Goal: Information Seeking & Learning: Learn about a topic

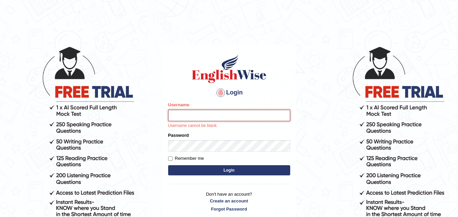
paste input "Nicolas_pte"
type input "Nicolas_pte"
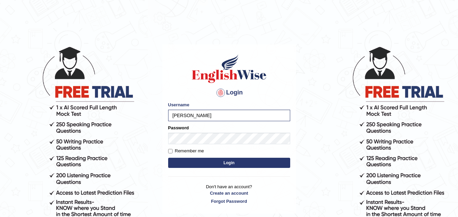
click at [218, 163] on button "Login" at bounding box center [229, 163] width 122 height 10
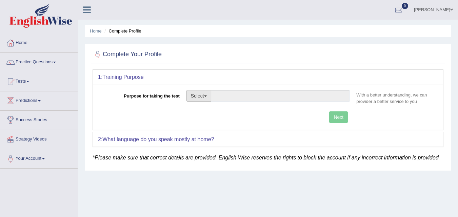
click at [208, 97] on button "Select" at bounding box center [198, 96] width 25 height 12
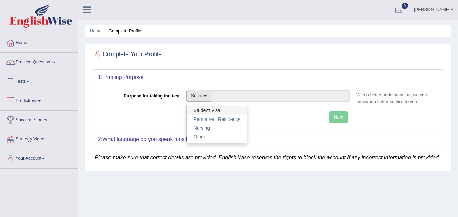
click at [208, 110] on link "Student Visa" at bounding box center [217, 110] width 60 height 9
type input "Student Visa"
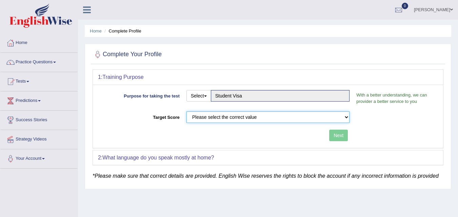
click at [231, 117] on select "Please select the correct value 50 (6 bands) 58 (6.5 bands) 65 (7 bands) 79 (8 …" at bounding box center [267, 117] width 163 height 12
select select "50"
click at [186, 111] on select "Please select the correct value 50 (6 bands) 58 (6.5 bands) 65 (7 bands) 79 (8 …" at bounding box center [267, 117] width 163 height 12
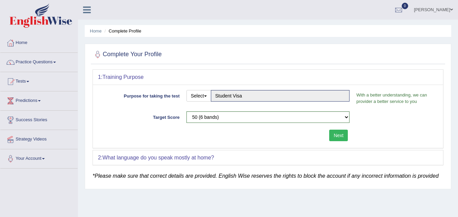
click at [337, 134] on button "Next" at bounding box center [338, 136] width 19 height 12
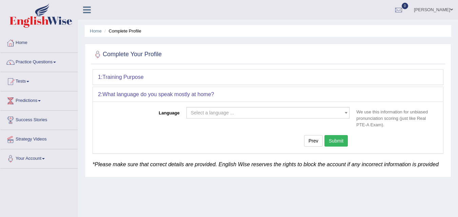
click at [234, 113] on span "Select a language ..." at bounding box center [266, 112] width 150 height 7
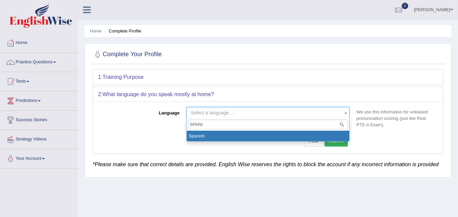
type input "SPANI"
select select "Spanish"
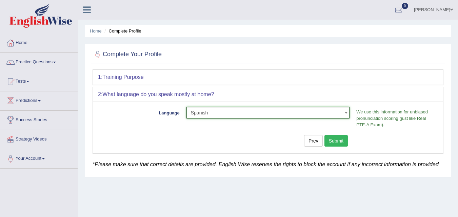
click at [339, 143] on button "Submit" at bounding box center [336, 141] width 24 height 12
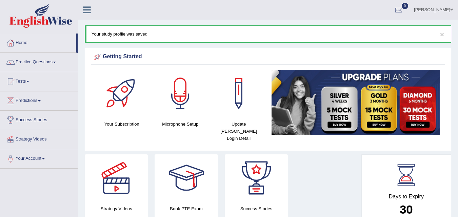
scroll to position [34, 0]
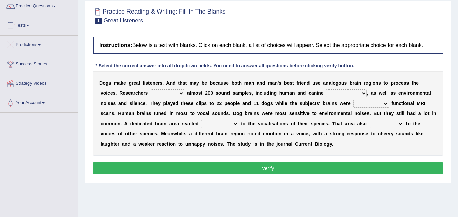
scroll to position [68, 0]
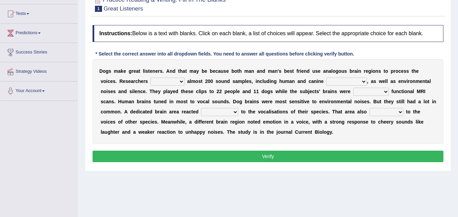
drag, startPoint x: 99, startPoint y: 69, endPoint x: 111, endPoint y: 73, distance: 12.8
click at [111, 73] on div "D o g s m a k e g r e a t l i s t e n e r s . A n d t h a t m a y b e b e c a u…" at bounding box center [268, 101] width 351 height 85
click at [177, 81] on select "collected herald developed checkup" at bounding box center [167, 82] width 34 height 8
click at [180, 82] on select "collected herald developed checkup" at bounding box center [167, 82] width 34 height 8
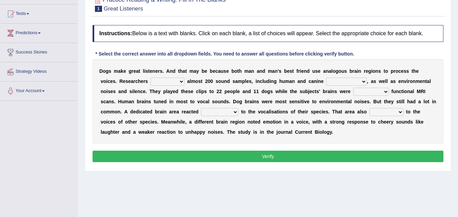
select select "collected"
click at [150, 78] on select "collected herald developed checkup" at bounding box center [167, 82] width 34 height 8
click at [363, 80] on select "sameness volcalizations occupations deformations" at bounding box center [346, 82] width 41 height 8
select select "volcalizations"
click at [326, 78] on select "sameness volcalizations occupations deformations" at bounding box center [346, 82] width 41 height 8
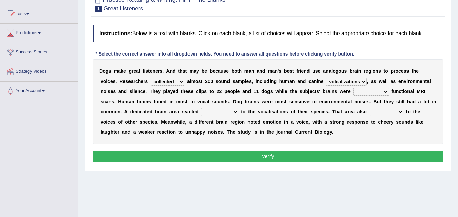
click at [380, 93] on select "conducting attending undergoing examining" at bounding box center [371, 92] width 36 height 8
click at [375, 91] on select "conducting attending undergoing examining" at bounding box center [371, 92] width 36 height 8
click at [392, 139] on div "D o g s m a k e g r e a t l i s t e n e r s . A n d t h a t m a y b e b e c a u…" at bounding box center [268, 101] width 351 height 85
click at [232, 111] on select "foamy deformatory strongly horny" at bounding box center [219, 112] width 37 height 8
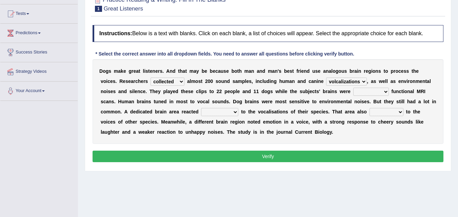
select select "strongly"
click at [201, 108] on select "foamy deformatory strongly horny" at bounding box center [219, 112] width 37 height 8
click at [398, 111] on select "splatted shoplift insulted responded" at bounding box center [386, 112] width 34 height 8
select select "responded"
click at [369, 108] on select "splatted shoplift insulted responded" at bounding box center [386, 112] width 34 height 8
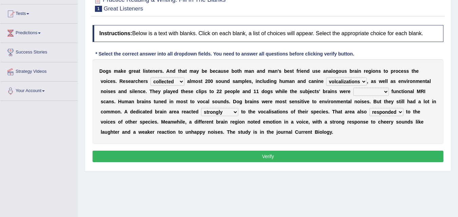
click at [384, 93] on select "conducting attending undergoing examining" at bounding box center [371, 92] width 36 height 8
select select "attending"
click at [353, 88] on select "conducting attending undergoing examining" at bounding box center [371, 92] width 36 height 8
click at [388, 134] on div "D o g s m a k e g r e a t l i s t e n e r s . A n d t h a t m a y b e b e c a u…" at bounding box center [268, 101] width 351 height 85
click at [271, 140] on div "D o g s m a k e g r e a t l i s t e n e r s . A n d t h a t m a y b e b e c a u…" at bounding box center [268, 101] width 351 height 85
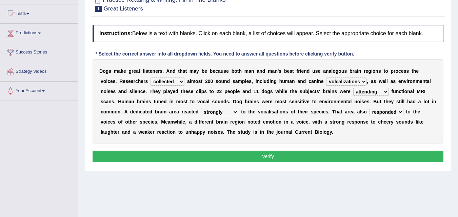
click at [205, 62] on div "D o g s m a k e g r e a t l i s t e n e r s . A n d t h a t m a y b e b e c a u…" at bounding box center [268, 101] width 351 height 85
click at [141, 61] on div "D o g s m a k e g r e a t l i s t e n e r s . A n d t h a t m a y b e b e c a u…" at bounding box center [268, 101] width 351 height 85
click at [272, 156] on button "Verify" at bounding box center [268, 157] width 351 height 12
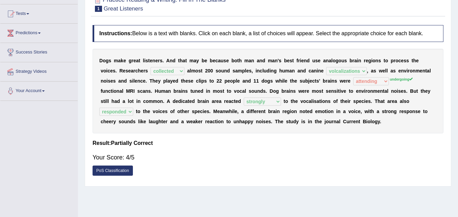
click at [242, 157] on div "Your Score: 4/5" at bounding box center [268, 157] width 351 height 16
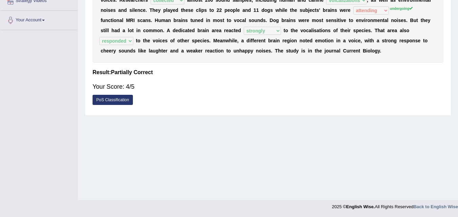
scroll to position [3, 0]
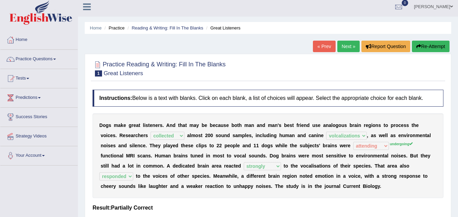
click at [345, 47] on link "Next »" at bounding box center [348, 47] width 22 height 12
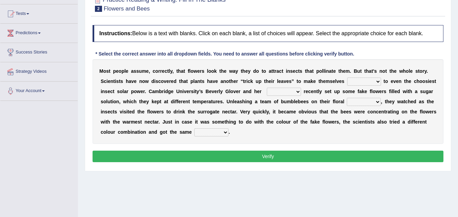
click at [224, 133] on select "ensigns result affirmation codes" at bounding box center [211, 132] width 34 height 8
select select "result"
click at [194, 128] on select "ensigns result affirmation codes" at bounding box center [211, 132] width 34 height 8
click at [210, 131] on select "ensigns result affirmation codes" at bounding box center [211, 132] width 34 height 8
click at [194, 128] on select "ensigns result affirmation codes" at bounding box center [211, 132] width 34 height 8
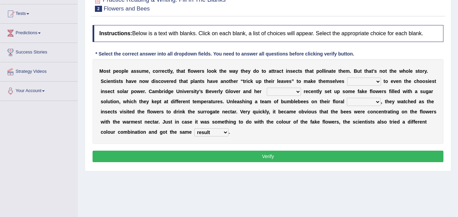
click at [378, 82] on select "irresistible foundable rounded astounded" at bounding box center [364, 82] width 34 height 8
select select "irresistible"
click at [347, 78] on select "irresistible foundable rounded astounded" at bounding box center [364, 82] width 34 height 8
click at [288, 92] on select "friends relatives colleagues workers" at bounding box center [284, 92] width 34 height 8
select select "colleagues"
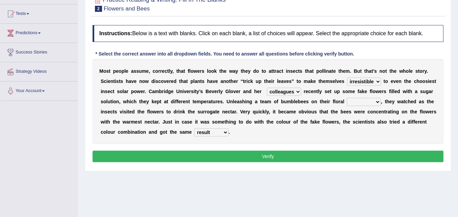
click at [267, 88] on select "friends relatives colleagues workers" at bounding box center [284, 92] width 34 height 8
click at [290, 89] on select "friends relatives colleagues workers" at bounding box center [284, 92] width 34 height 8
click at [267, 88] on select "friends relatives colleagues workers" at bounding box center [284, 92] width 34 height 8
click at [362, 106] on select "sufferings offerings warming colouring" at bounding box center [364, 102] width 34 height 8
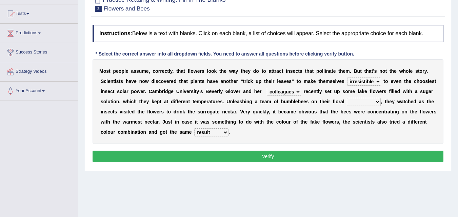
click at [373, 101] on select "sufferings offerings warming colouring" at bounding box center [364, 102] width 34 height 8
select select "colouring"
click at [347, 98] on select "sufferings offerings warming colouring" at bounding box center [364, 102] width 34 height 8
click at [351, 140] on div "M o s t p e o p l e a s s u m e , c o r r e c t l y , t h a t f l o w e r s l o…" at bounding box center [268, 101] width 351 height 85
click at [271, 156] on button "Verify" at bounding box center [268, 157] width 351 height 12
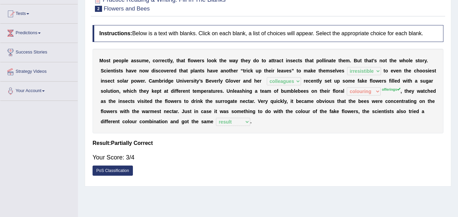
click at [166, 162] on div "Your Score: 3/4" at bounding box center [268, 157] width 351 height 16
click at [171, 156] on div "Your Score: 3/4" at bounding box center [268, 157] width 351 height 16
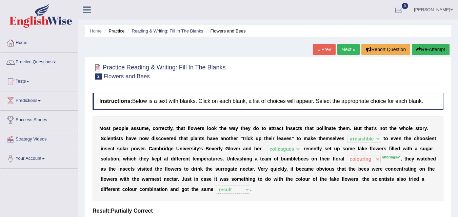
click at [351, 49] on link "Next »" at bounding box center [348, 50] width 22 height 12
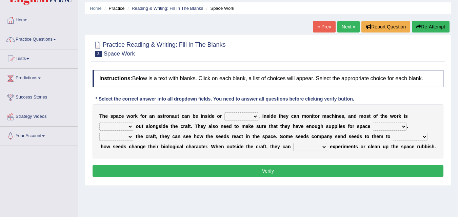
scroll to position [34, 0]
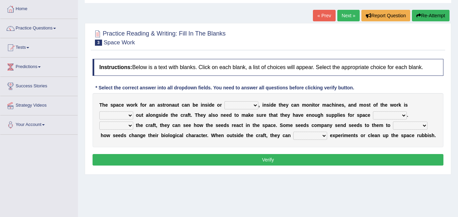
click at [255, 107] on select "anywhere outside wherever slided" at bounding box center [241, 105] width 34 height 8
click at [248, 85] on div "* Select the correct answer into all dropdown fields. You need to answer all qu…" at bounding box center [225, 87] width 264 height 7
click at [245, 105] on select "anywhere outside wherever slided" at bounding box center [241, 105] width 34 height 8
select select "outside"
click at [224, 101] on select "anywhere outside wherever slided" at bounding box center [241, 105] width 34 height 8
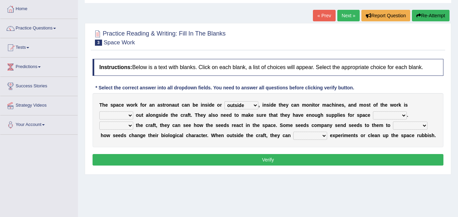
click at [265, 111] on div "T h e s p a c e w o r k f o r a n a s t r o n a u t c a n b e i n s i d e o r a…" at bounding box center [268, 120] width 351 height 54
click at [127, 117] on select "forwarded carried longed stared" at bounding box center [116, 115] width 34 height 8
select select "carried"
click at [99, 111] on select "forwarded carried longed stared" at bounding box center [116, 115] width 34 height 8
click at [182, 120] on div "T h e s p a c e w o r k f o r a n a s t r o n a u t c a n b e i n s i d e o r a…" at bounding box center [268, 120] width 351 height 54
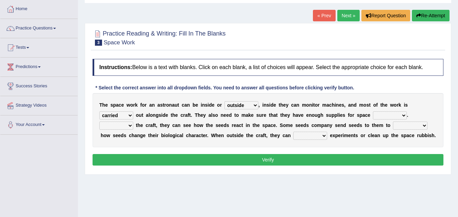
click at [183, 119] on div "T h e s p a c e w o r k f o r a n a s t r o n a u t c a n b e i n s i d e o r a…" at bounding box center [268, 120] width 351 height 54
click at [402, 115] on select "tour ramp travel power" at bounding box center [390, 115] width 34 height 8
select select "travel"
click at [373, 111] on select "tour ramp travel power" at bounding box center [390, 115] width 34 height 8
click at [379, 117] on select "tour ramp travel power" at bounding box center [390, 115] width 34 height 8
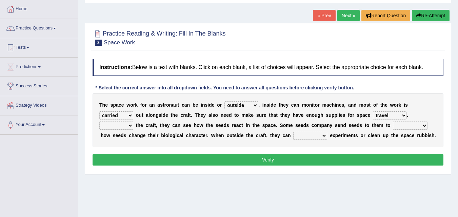
click at [373, 111] on select "tour ramp travel power" at bounding box center [390, 115] width 34 height 8
click at [393, 115] on select "tour ramp travel power" at bounding box center [390, 115] width 34 height 8
click at [373, 111] on select "tour ramp travel power" at bounding box center [390, 115] width 34 height 8
click at [121, 126] on select "Inside Infact Outside Outraged" at bounding box center [116, 126] width 34 height 8
click at [99, 122] on select "Inside Infact Outside Outraged" at bounding box center [116, 126] width 34 height 8
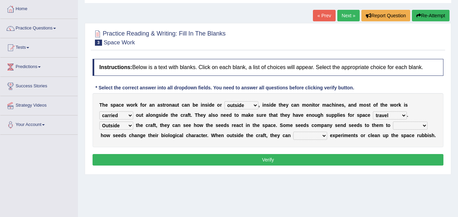
click at [122, 126] on select "Inside Infact Outside Outraged" at bounding box center [116, 126] width 34 height 8
select select "Inside"
click at [99, 122] on select "Inside Infact Outside Outraged" at bounding box center [116, 126] width 34 height 8
click at [400, 127] on select "investigate shuttled shifted removed" at bounding box center [410, 126] width 35 height 8
select select "investigate"
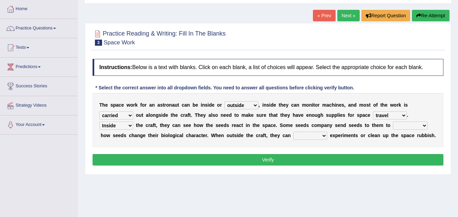
click at [393, 122] on select "investigate shuttled shifted removed" at bounding box center [410, 126] width 35 height 8
click at [313, 137] on select "set along set aside set up set as" at bounding box center [310, 136] width 34 height 8
click at [273, 145] on div "T h e s p a c e w o r k f o r a n a s t r o n a u t c a n b e i n s i d e o r a…" at bounding box center [268, 120] width 351 height 54
click at [319, 137] on select "set along set aside set up set as" at bounding box center [310, 136] width 34 height 8
select select "set up"
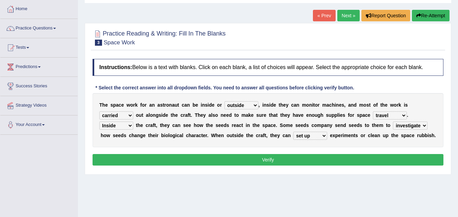
click at [293, 132] on select "set along set aside set up set as" at bounding box center [310, 136] width 34 height 8
click at [329, 143] on div "T h e s p a c e w o r k f o r a n a s t r o n a u t c a n b e i n s i d e o r a…" at bounding box center [268, 120] width 351 height 54
click at [242, 158] on button "Verify" at bounding box center [268, 160] width 351 height 12
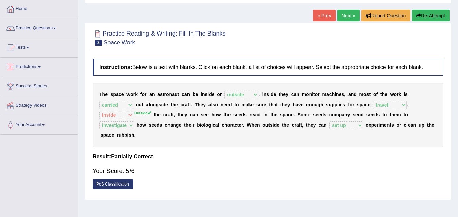
click at [245, 45] on div at bounding box center [268, 37] width 351 height 21
click at [258, 55] on div "Practice Reading & Writing: Fill In The Blanks 3 Space Work Instructions: Below…" at bounding box center [268, 111] width 366 height 177
click at [231, 52] on div "Practice Reading & Writing: Fill In The Blanks 3 Space Work Instructions: Below…" at bounding box center [268, 111] width 366 height 177
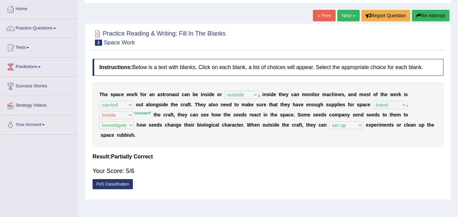
click at [194, 53] on div "Practice Reading & Writing: Fill In The Blanks 3 Space Work Instructions: Below…" at bounding box center [268, 111] width 366 height 177
click at [235, 50] on div "Practice Reading & Writing: Fill In The Blanks 3 Space Work" at bounding box center [268, 39] width 354 height 24
click at [211, 57] on div "Instructions: Below is a text with blanks. Click on each blank, a list of choic…" at bounding box center [268, 126] width 354 height 141
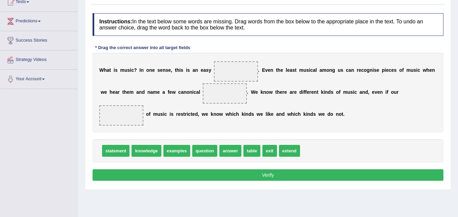
scroll to position [68, 0]
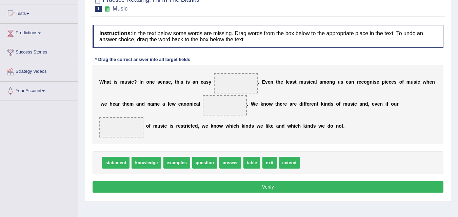
click at [140, 92] on div "W h a t i s m u s i c ? I n o n e s e n s e , t h i s i s a n e a s y . E v e n…" at bounding box center [268, 105] width 351 height 80
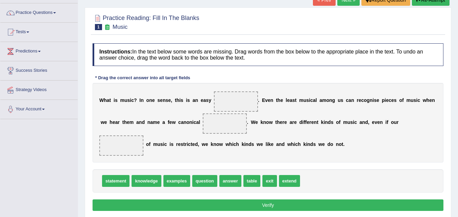
scroll to position [34, 0]
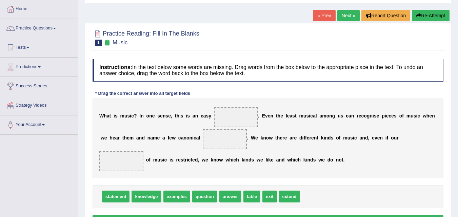
click at [178, 96] on div "* Drag the correct answer into all target fields" at bounding box center [143, 93] width 100 height 6
click at [111, 43] on h2 "Practice Reading: Fill In The Blanks 1 Music" at bounding box center [146, 37] width 107 height 17
drag, startPoint x: 127, startPoint y: 44, endPoint x: 131, endPoint y: 43, distance: 4.5
click at [132, 44] on h2 "Practice Reading: Fill In The Blanks 1 Music" at bounding box center [146, 37] width 107 height 17
drag, startPoint x: 131, startPoint y: 43, endPoint x: 123, endPoint y: 44, distance: 8.2
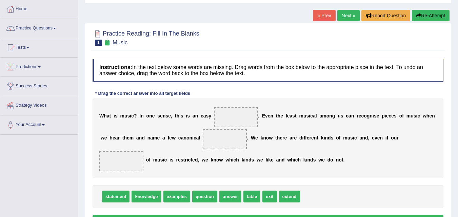
click at [98, 44] on h2 "Practice Reading: Fill In The Blanks 1 Music" at bounding box center [146, 37] width 107 height 17
drag, startPoint x: 129, startPoint y: 43, endPoint x: 95, endPoint y: 41, distance: 34.3
click at [95, 41] on h2 "Practice Reading: Fill In The Blanks 1 Music" at bounding box center [146, 37] width 107 height 17
drag, startPoint x: 131, startPoint y: 42, endPoint x: 98, endPoint y: 45, distance: 33.3
click at [98, 45] on h2 "Practice Reading: Fill In The Blanks 1 Music" at bounding box center [146, 37] width 107 height 17
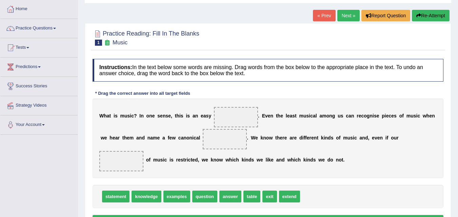
drag, startPoint x: 130, startPoint y: 44, endPoint x: 121, endPoint y: 47, distance: 9.8
click at [121, 47] on div "Practice Reading: Fill In The Blanks 1 Music" at bounding box center [268, 39] width 354 height 24
click at [120, 40] on small "Music" at bounding box center [119, 42] width 15 height 6
click at [120, 45] on small "Music" at bounding box center [119, 42] width 15 height 6
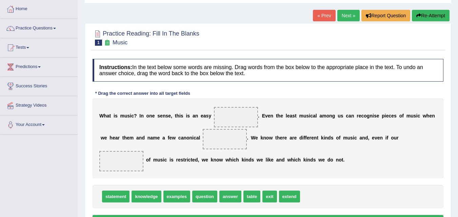
click at [116, 128] on div "W h a t i s m u s i c ? I n o n e s e n s e , t h i s i s a n e a s y . E v e n…" at bounding box center [268, 139] width 351 height 80
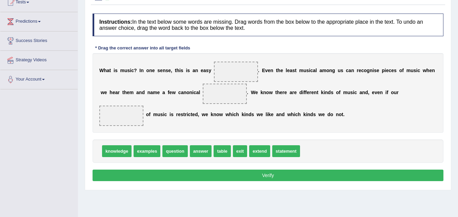
scroll to position [68, 0]
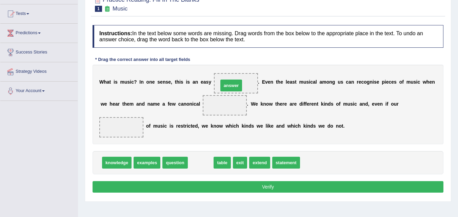
drag, startPoint x: 202, startPoint y: 165, endPoint x: 232, endPoint y: 88, distance: 83.1
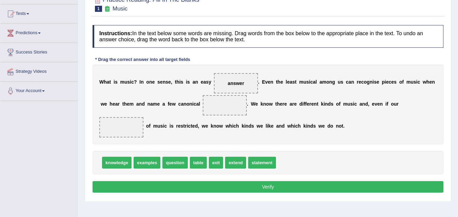
click at [301, 128] on b at bounding box center [302, 125] width 3 height 5
drag, startPoint x: 241, startPoint y: 83, endPoint x: 120, endPoint y: 163, distance: 144.7
drag, startPoint x: 184, startPoint y: 164, endPoint x: 241, endPoint y: 85, distance: 97.1
click at [275, 85] on div "W h a t i s m u s i c ? I n o n e s e n s e , t h i s i s a n e a s y question …" at bounding box center [268, 105] width 351 height 80
click at [266, 87] on div "W h a t i s m u s i c ? I n o n e s e n s e , t h i s i s a n e a s y question …" at bounding box center [268, 105] width 351 height 80
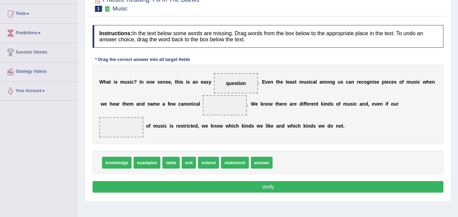
click at [109, 82] on b "a" at bounding box center [108, 81] width 3 height 5
click at [112, 89] on div "W h a t i s m u s i c ? I n o n e s e n s e , t h i s i s a n e a s y question …" at bounding box center [268, 105] width 351 height 80
click at [114, 90] on div "W h a t i s m u s i c ? I n o n e s e n s e , t h i s i s a n e a s y question …" at bounding box center [268, 105] width 351 height 80
drag, startPoint x: 146, startPoint y: 163, endPoint x: 222, endPoint y: 107, distance: 94.2
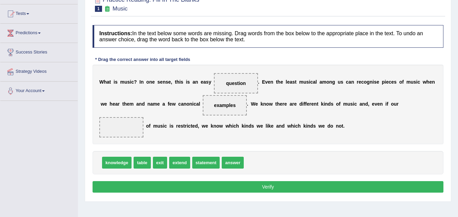
click at [266, 145] on div "Instructions: In the text below some words are missing. Drag words from the box…" at bounding box center [268, 110] width 354 height 177
click at [169, 105] on b "f" at bounding box center [169, 103] width 2 height 5
click at [169, 107] on div "W h a t i s m u s i c ? I n o n e s e n s e , t h i s i s a n e a s y question …" at bounding box center [268, 105] width 351 height 80
drag, startPoint x: 115, startPoint y: 162, endPoint x: 111, endPoint y: 161, distance: 3.9
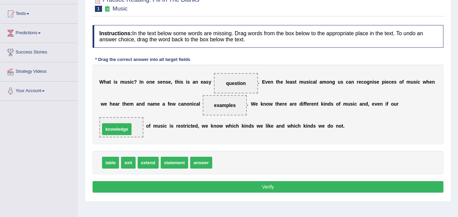
drag, startPoint x: 222, startPoint y: 164, endPoint x: 109, endPoint y: 130, distance: 117.1
click at [231, 146] on div "Instructions: In the text below some words are missing. Drag words from the box…" at bounding box center [268, 110] width 354 height 177
click at [222, 151] on div "table exit extend statement answer" at bounding box center [268, 162] width 351 height 23
click at [224, 149] on div "Instructions: In the text below some words are missing. Drag words from the box…" at bounding box center [268, 110] width 354 height 177
drag, startPoint x: 171, startPoint y: 106, endPoint x: 167, endPoint y: 106, distance: 3.7
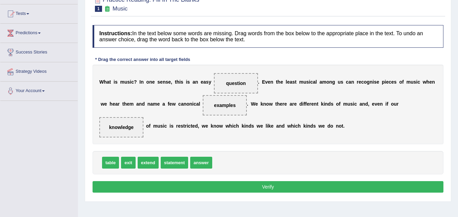
click at [167, 106] on div "W h a t i s m u s i c ? I n o n e s e n s e , t h i s i s a n e a s y question …" at bounding box center [268, 105] width 351 height 80
click at [394, 105] on div "W h a t i s m u s i c ? I n o n e s e n s e , t h i s i s a n e a s y question …" at bounding box center [268, 105] width 351 height 80
drag, startPoint x: 374, startPoint y: 105, endPoint x: 393, endPoint y: 106, distance: 19.0
click at [393, 106] on div "W h a t i s m u s i c ? I n o n e s e n s e , t h i s i s a n e a s y question …" at bounding box center [268, 105] width 351 height 80
drag, startPoint x: 374, startPoint y: 104, endPoint x: 394, endPoint y: 106, distance: 20.1
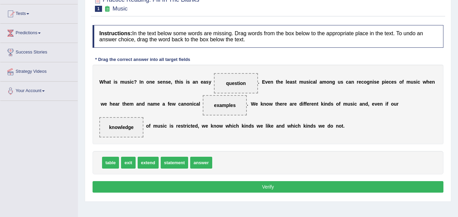
click at [394, 106] on div "W h a t i s m u s i c ? I n o n e s e n s e , t h i s i s a n e a s y question …" at bounding box center [268, 105] width 351 height 80
drag, startPoint x: 193, startPoint y: 127, endPoint x: 178, endPoint y: 129, distance: 15.4
click at [178, 129] on div "W h a t i s m u s i c ? I n o n e s e n s e , t h i s i s a n e a s y question …" at bounding box center [268, 105] width 351 height 80
click at [179, 136] on div "W h a t i s m u s i c ? I n o n e s e n s e , t h i s i s a n e a s y question …" at bounding box center [268, 105] width 351 height 80
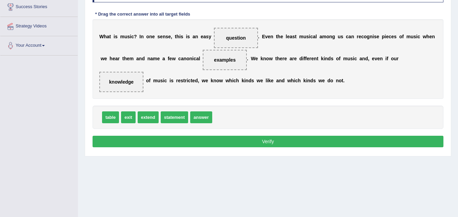
scroll to position [136, 0]
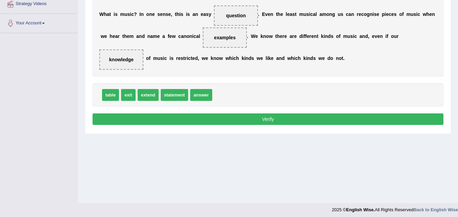
click at [255, 119] on button "Verify" at bounding box center [268, 120] width 351 height 12
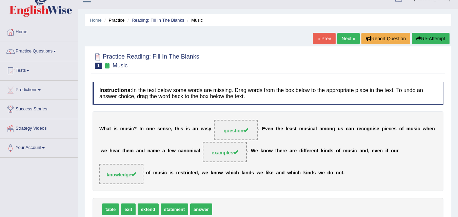
scroll to position [0, 0]
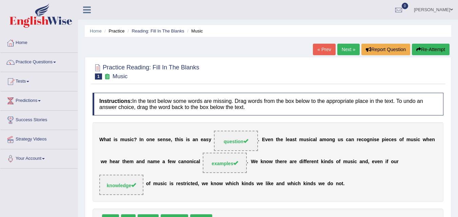
click at [347, 50] on link "Next »" at bounding box center [348, 50] width 22 height 12
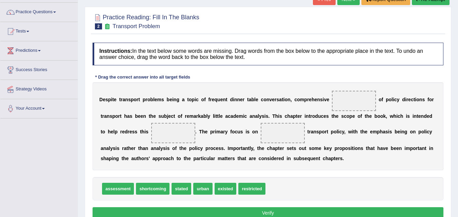
scroll to position [34, 0]
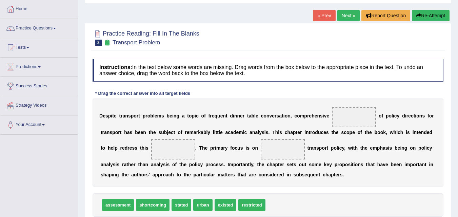
click at [140, 99] on div "Instructions: In the text below some words are missing. Drag words from the box…" at bounding box center [268, 148] width 354 height 185
click at [140, 99] on div "D e s p i t e t r a n s p o r t p r o b l e m s b e i n g a t o p i c o f f r e…" at bounding box center [268, 143] width 351 height 88
click at [167, 99] on div "D e s p i t e t r a n s p o r t p r o b l e m s b e i n g a t o p i c o f f r e…" at bounding box center [268, 143] width 351 height 88
click at [143, 105] on div "D e s p i t e t r a n s p o r t p r o b l e m s b e i n g a t o p i c o f f r e…" at bounding box center [268, 143] width 351 height 88
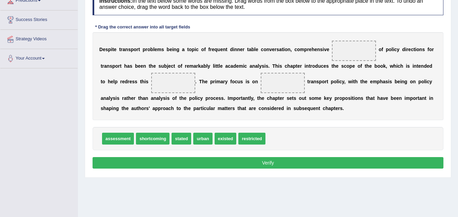
scroll to position [102, 0]
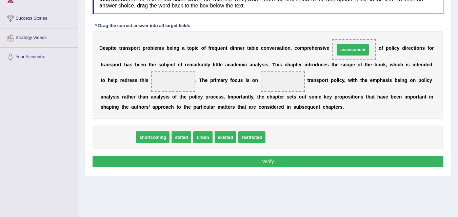
drag, startPoint x: 123, startPoint y: 137, endPoint x: 358, endPoint y: 49, distance: 250.7
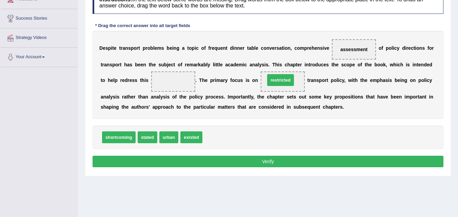
drag, startPoint x: 218, startPoint y: 137, endPoint x: 281, endPoint y: 79, distance: 84.9
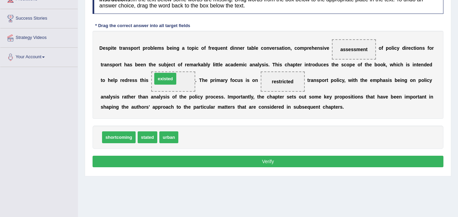
drag, startPoint x: 196, startPoint y: 138, endPoint x: 170, endPoint y: 80, distance: 63.3
click at [278, 160] on button "Verify" at bounding box center [268, 162] width 351 height 12
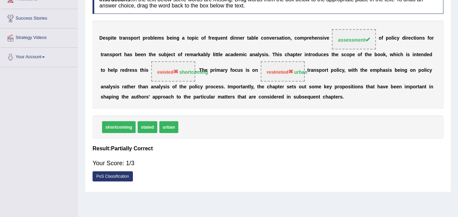
scroll to position [34, 0]
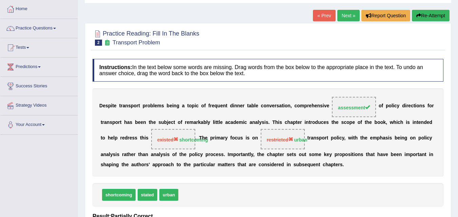
click at [348, 15] on link "Next »" at bounding box center [348, 16] width 22 height 12
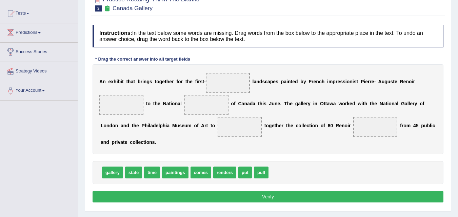
scroll to position [68, 0]
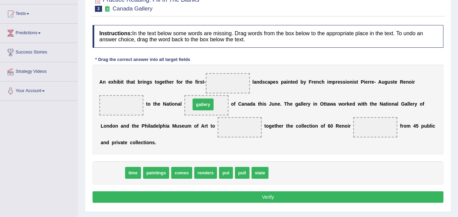
drag, startPoint x: 115, startPoint y: 177, endPoint x: 205, endPoint y: 108, distance: 113.4
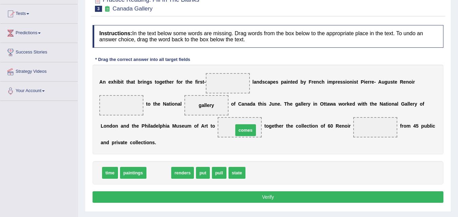
drag, startPoint x: 161, startPoint y: 173, endPoint x: 248, endPoint y: 130, distance: 96.7
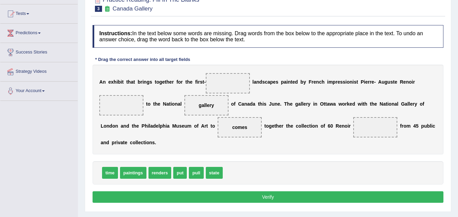
click at [280, 137] on div "A n e x h i b i t t h a t b r i n g s t o g e t h e r f o r t h e f i r s t - l…" at bounding box center [268, 110] width 351 height 90
drag, startPoint x: 140, startPoint y: 173, endPoint x: 386, endPoint y: 127, distance: 250.2
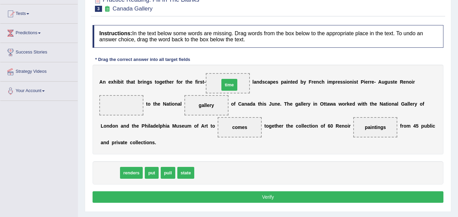
drag, startPoint x: 107, startPoint y: 171, endPoint x: 227, endPoint y: 82, distance: 148.7
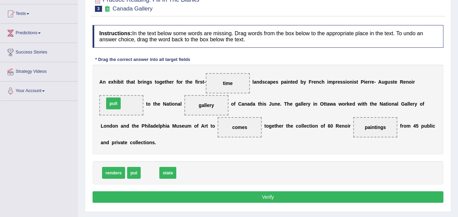
drag, startPoint x: 149, startPoint y: 171, endPoint x: 112, endPoint y: 102, distance: 78.5
click at [196, 158] on div "Instructions: In the text below some words are missing. Drag words from the box…" at bounding box center [268, 115] width 354 height 187
click at [221, 170] on div "renders put state" at bounding box center [268, 172] width 351 height 23
click at [40, 137] on div "Toggle navigation Home Practice Questions Speaking Practice Read Aloud Repeat S…" at bounding box center [229, 108] width 458 height 352
click at [224, 145] on div "A n e x h i b i t t h a t b r i n g s t o g e t h e r f o r t h e f i r s t - t…" at bounding box center [268, 110] width 351 height 90
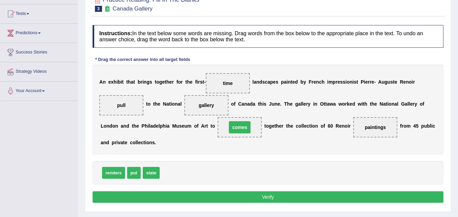
click at [242, 141] on div "A n e x h i b i t t h a t b r i n g s t o g e t h e r f o r t h e f i r s t - t…" at bounding box center [268, 110] width 351 height 90
click at [71, 131] on div "Toggle navigation Home Practice Questions Speaking Practice Read Aloud Repeat S…" at bounding box center [229, 108] width 458 height 352
click at [261, 196] on button "Verify" at bounding box center [268, 197] width 351 height 12
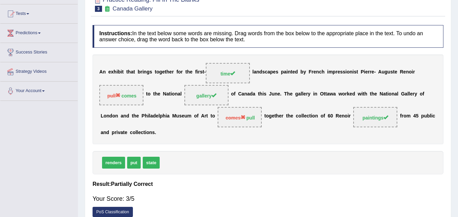
click at [65, 140] on div "Toggle navigation Home Practice Questions Speaking Practice Read Aloud Repeat S…" at bounding box center [229, 108] width 458 height 352
click at [277, 157] on div "renders put state" at bounding box center [268, 162] width 351 height 23
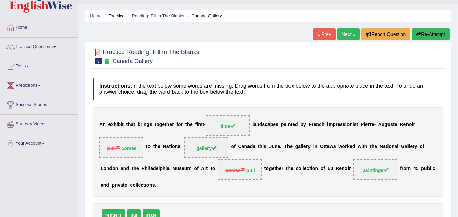
scroll to position [0, 0]
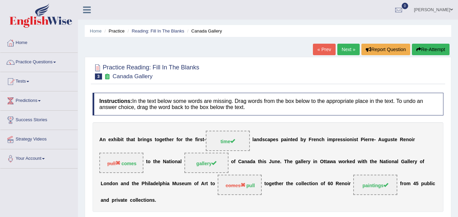
click at [168, 51] on div "Home Practice Reading: Fill In The Blanks Canada Gallery « Prev Next » Report Q…" at bounding box center [268, 169] width 380 height 339
drag, startPoint x: 196, startPoint y: 68, endPoint x: 170, endPoint y: 70, distance: 25.8
click at [170, 70] on h2 "Practice Reading: Fill In The Blanks 3 Canada Gallery" at bounding box center [146, 71] width 107 height 17
click at [173, 53] on div "Home Practice Reading: Fill In The Blanks Canada Gallery « Prev Next » Report Q…" at bounding box center [268, 169] width 380 height 339
click at [157, 49] on div "Home Practice Reading: Fill In The Blanks Canada Gallery « Prev Next » Report Q…" at bounding box center [268, 169] width 380 height 339
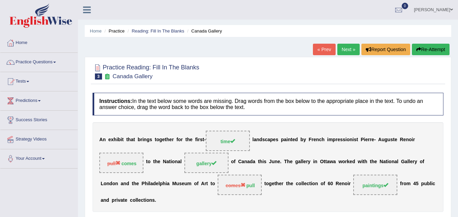
click at [229, 65] on div at bounding box center [268, 71] width 351 height 21
click at [48, 61] on link "Practice Questions" at bounding box center [38, 61] width 77 height 17
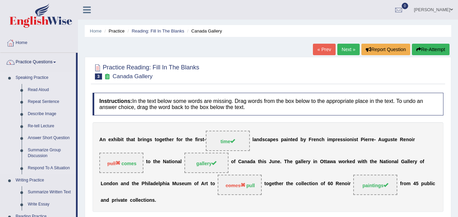
click at [33, 75] on link "Speaking Practice" at bounding box center [44, 78] width 63 height 12
click at [49, 63] on link "Practice Questions" at bounding box center [38, 61] width 76 height 17
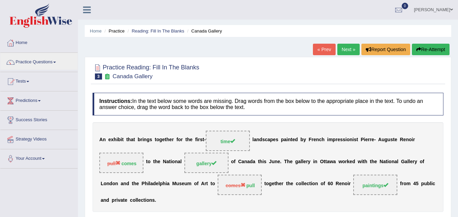
click at [246, 60] on div "Practice Reading: Fill In The Blanks 3 Canada Gallery Instructions: In the text…" at bounding box center [268, 176] width 366 height 239
click at [53, 61] on link "Practice Questions" at bounding box center [38, 61] width 77 height 17
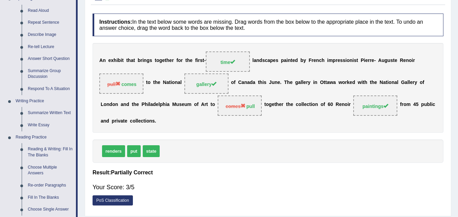
scroll to position [68, 0]
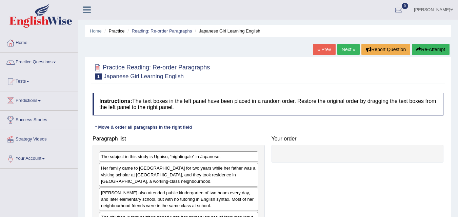
click at [228, 129] on div "Instructions: The text boxes in the left panel have been placed in a random ord…" at bounding box center [268, 178] width 354 height 178
click at [273, 130] on div "Instructions: The text boxes in the left panel have been placed in a random ord…" at bounding box center [268, 178] width 354 height 178
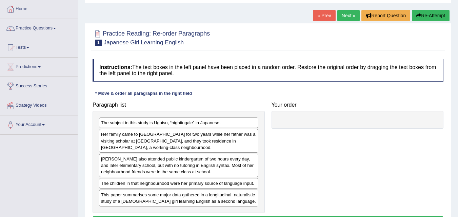
click at [282, 121] on div at bounding box center [357, 120] width 172 height 18
click at [248, 94] on div "Instructions: The text boxes in the left panel have been placed in a random ord…" at bounding box center [268, 145] width 354 height 178
click at [209, 89] on div "Instructions: The text boxes in the left panel have been placed in a random ord…" at bounding box center [268, 145] width 354 height 178
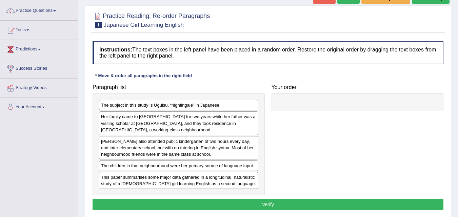
scroll to position [68, 0]
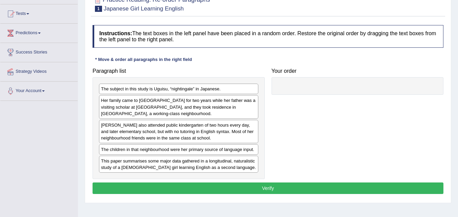
click at [201, 71] on h4 "Paragraph list" at bounding box center [179, 71] width 172 height 6
click at [222, 70] on h4 "Paragraph list" at bounding box center [179, 71] width 172 height 6
click at [185, 76] on div "Paragraph list The subject in this study is Uguisu, “nightingale” in Japanese. …" at bounding box center [178, 122] width 179 height 115
click at [224, 69] on h4 "Paragraph list" at bounding box center [179, 71] width 172 height 6
click at [288, 75] on div "Your order" at bounding box center [357, 80] width 179 height 30
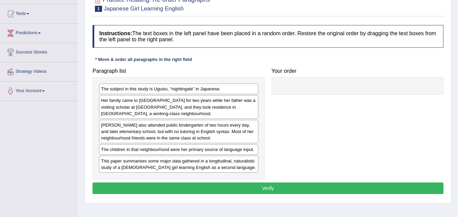
click at [286, 85] on div at bounding box center [357, 86] width 172 height 18
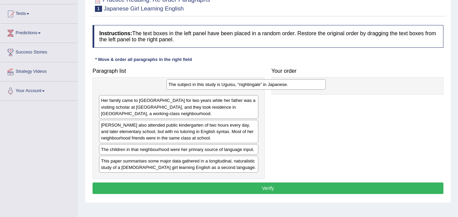
drag, startPoint x: 235, startPoint y: 94, endPoint x: 303, endPoint y: 89, distance: 67.6
click at [303, 89] on div "The subject in this study is Uguisu, “nightingale” in Japanese." at bounding box center [245, 84] width 159 height 11
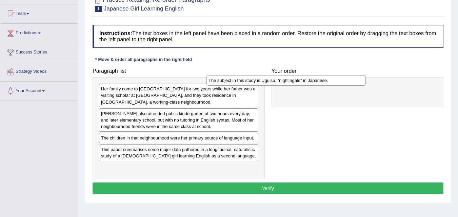
drag, startPoint x: 248, startPoint y: 89, endPoint x: 364, endPoint y: 81, distance: 116.5
click at [364, 81] on div "The subject in this study is Uguisu, “nightingale” in Japanese." at bounding box center [285, 80] width 159 height 11
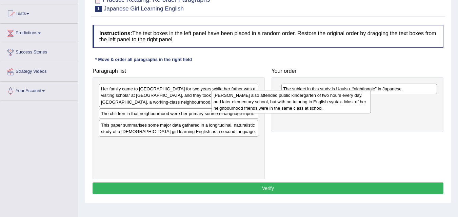
drag, startPoint x: 234, startPoint y: 121, endPoint x: 347, endPoint y: 103, distance: 114.3
click at [347, 103] on div "[PERSON_NAME] also attended public kindergarten of two hours every day, and lat…" at bounding box center [290, 101] width 159 height 23
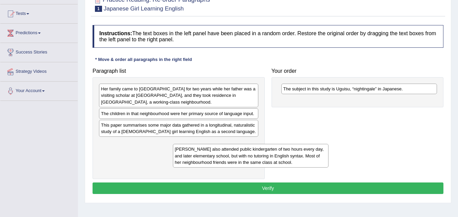
drag, startPoint x: 343, startPoint y: 106, endPoint x: 244, endPoint y: 142, distance: 105.3
click at [232, 158] on div "[PERSON_NAME] also attended public kindergarten of two hours every day, and lat…" at bounding box center [251, 155] width 156 height 23
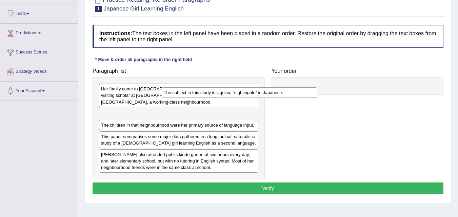
drag, startPoint x: 303, startPoint y: 94, endPoint x: 172, endPoint y: 97, distance: 130.5
click at [172, 97] on div "The subject in this study is Uguisu, “nightingale” in Japanese." at bounding box center [240, 92] width 156 height 11
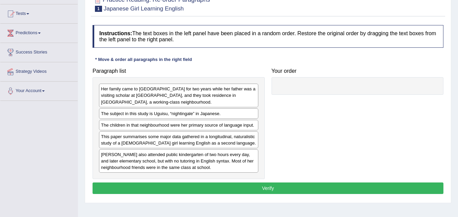
click at [170, 76] on div "Paragraph list Her family came to the United States for two years while her fat…" at bounding box center [178, 122] width 179 height 115
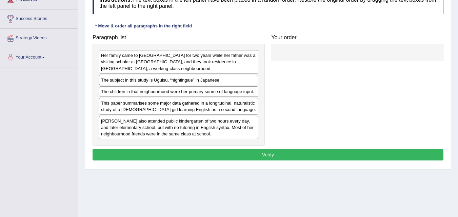
scroll to position [102, 0]
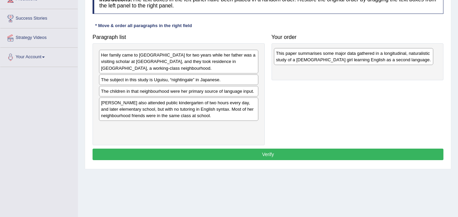
drag, startPoint x: 131, startPoint y: 104, endPoint x: 306, endPoint y: 55, distance: 181.7
click at [306, 55] on div "This paper summarises some major data gathered in a longitudinal, naturalistic …" at bounding box center [353, 56] width 159 height 17
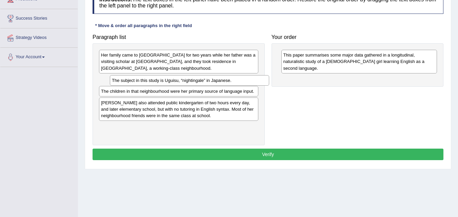
drag, startPoint x: 127, startPoint y: 82, endPoint x: 138, endPoint y: 82, distance: 10.9
click at [138, 82] on div "The subject in this study is Uguisu, “nightingale” in Japanese." at bounding box center [189, 80] width 159 height 11
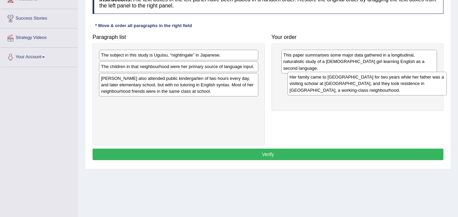
drag, startPoint x: 118, startPoint y: 63, endPoint x: 306, endPoint y: 85, distance: 189.7
click at [306, 85] on div "Her family came to the United States for two years while her father was a visit…" at bounding box center [366, 83] width 159 height 23
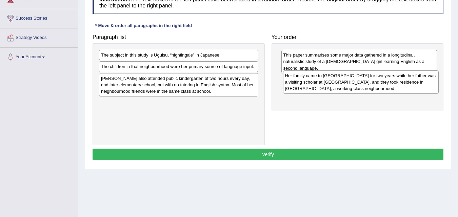
click at [335, 90] on div "Her family came to the United States for two years while her father was a visit…" at bounding box center [361, 81] width 156 height 23
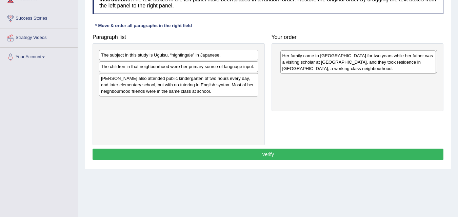
drag, startPoint x: 335, startPoint y: 90, endPoint x: 336, endPoint y: 63, distance: 27.1
click at [336, 63] on div "Her family came to the United States for two years while her father was a visit…" at bounding box center [358, 61] width 156 height 23
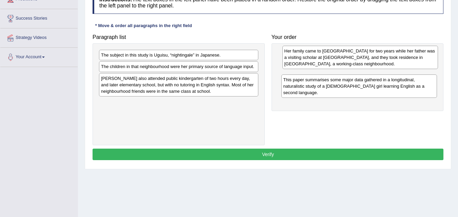
drag, startPoint x: 336, startPoint y: 74, endPoint x: 337, endPoint y: 48, distance: 26.1
click at [337, 48] on div "Her family came to the United States for two years while her father was a visit…" at bounding box center [360, 57] width 156 height 23
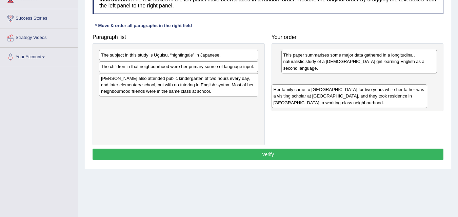
drag, startPoint x: 338, startPoint y: 60, endPoint x: 329, endPoint y: 97, distance: 38.0
click at [329, 97] on div "Her family came to the United States for two years while her father was a visit…" at bounding box center [349, 95] width 156 height 23
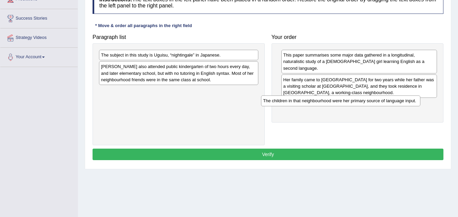
drag, startPoint x: 153, startPoint y: 68, endPoint x: 313, endPoint y: 103, distance: 164.2
click at [313, 103] on div "The children in that neighbourhood were her primary source of language input." at bounding box center [340, 101] width 159 height 11
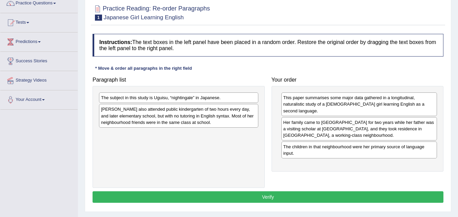
scroll to position [71, 0]
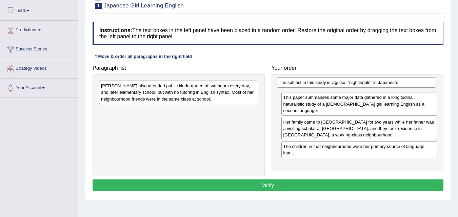
drag, startPoint x: 142, startPoint y: 89, endPoint x: 319, endPoint y: 85, distance: 177.6
click at [319, 85] on div "The subject in this study is Uguisu, “nightingale” in Japanese." at bounding box center [355, 82] width 159 height 11
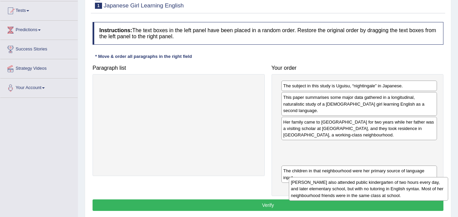
drag, startPoint x: 122, startPoint y: 96, endPoint x: 311, endPoint y: 193, distance: 212.3
click at [311, 193] on div "Uguisu also attended public kindergarten of two hours every day, and later elem…" at bounding box center [368, 188] width 159 height 23
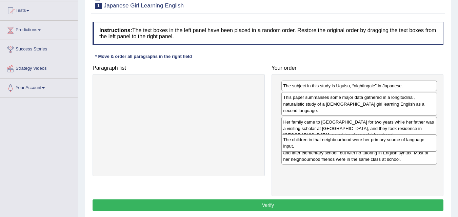
drag, startPoint x: 309, startPoint y: 175, endPoint x: 309, endPoint y: 150, distance: 25.1
click at [309, 150] on div "The children in that neighbourhood were her primary source of language input." at bounding box center [359, 143] width 156 height 17
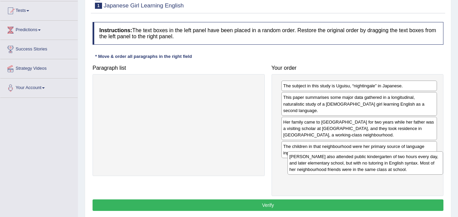
drag, startPoint x: 311, startPoint y: 146, endPoint x: 317, endPoint y: 163, distance: 17.7
click at [317, 163] on div "Uguisu also attended public kindergarten of two hours every day, and later elem…" at bounding box center [365, 162] width 156 height 23
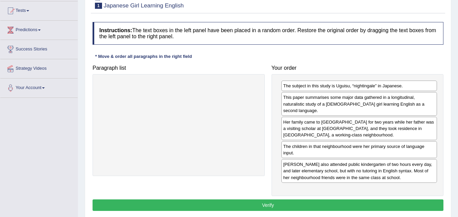
scroll to position [105, 0]
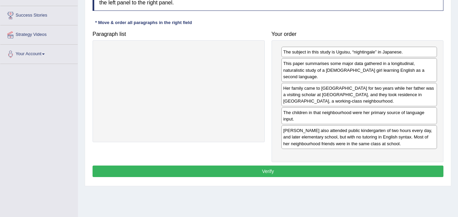
click at [200, 87] on div at bounding box center [179, 91] width 172 height 102
click at [191, 166] on button "Verify" at bounding box center [268, 172] width 351 height 12
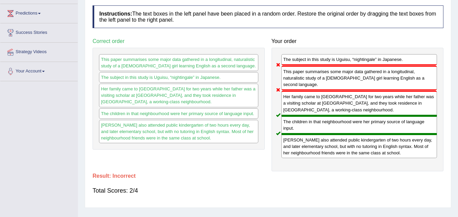
scroll to position [71, 0]
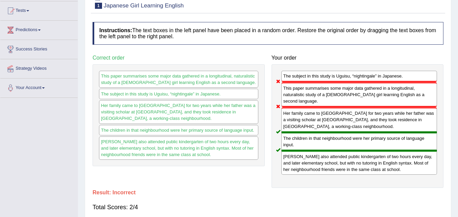
drag, startPoint x: 301, startPoint y: 137, endPoint x: 286, endPoint y: 132, distance: 15.0
click at [286, 132] on div "The children in that neighbourhood were her primary source of language input." at bounding box center [359, 141] width 156 height 18
click at [292, 117] on div "Her family came to the United States for two years while her father was a visit…" at bounding box center [359, 119] width 156 height 25
click at [290, 119] on div "Her family came to the United States for two years while her father was a visit…" at bounding box center [359, 119] width 156 height 25
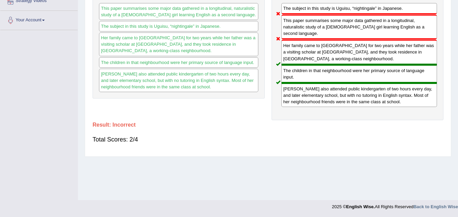
scroll to position [105, 0]
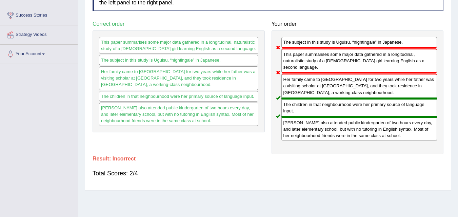
drag, startPoint x: 288, startPoint y: 103, endPoint x: 235, endPoint y: 82, distance: 57.5
click at [227, 86] on div "Paragraph list Correct order This paper summarises some major data gathered in …" at bounding box center [267, 86] width 357 height 137
drag, startPoint x: 293, startPoint y: 90, endPoint x: 291, endPoint y: 70, distance: 20.4
click at [291, 85] on div "Her family came to the United States for two years while her father was a visit…" at bounding box center [359, 86] width 156 height 25
click at [294, 63] on div "The subject in this study is Uguisu, “nightingale” in Japanese. This paper summ…" at bounding box center [357, 92] width 172 height 124
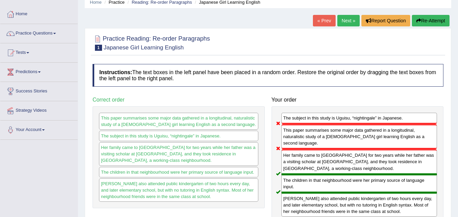
scroll to position [3, 0]
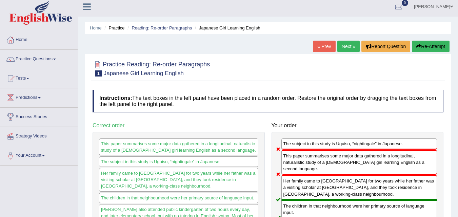
click at [348, 44] on link "Next »" at bounding box center [348, 47] width 22 height 12
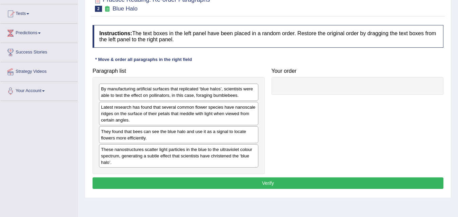
click at [93, 100] on div "By manufacturing artificial surfaces that replicated ‘blue halos’, scientists w…" at bounding box center [179, 125] width 172 height 97
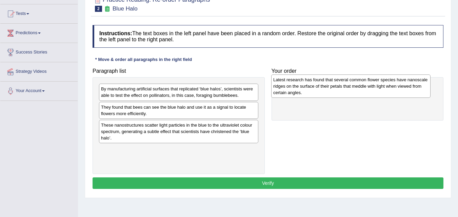
drag, startPoint x: 117, startPoint y: 114, endPoint x: 289, endPoint y: 85, distance: 174.1
click at [289, 85] on div "Latest research has found that several common flower species have nanoscale rid…" at bounding box center [350, 86] width 159 height 23
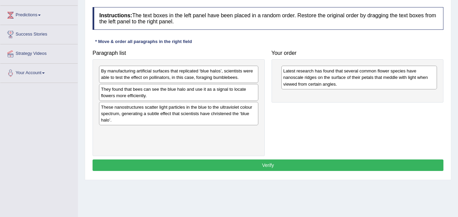
scroll to position [102, 0]
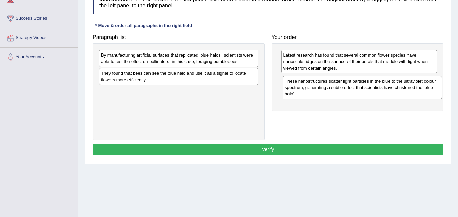
drag, startPoint x: 135, startPoint y: 100, endPoint x: 319, endPoint y: 90, distance: 183.6
click at [319, 90] on div "These nanostructures scatter light particles in the blue to the ultraviolet col…" at bounding box center [362, 87] width 159 height 23
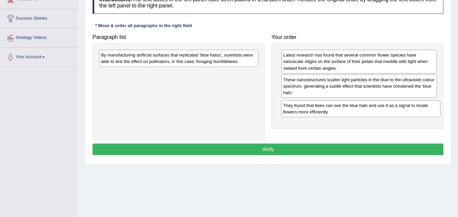
drag, startPoint x: 160, startPoint y: 79, endPoint x: 342, endPoint y: 111, distance: 184.8
click at [342, 111] on div "They found that bees can see the blue halo and use it as a signal to locate flo…" at bounding box center [360, 108] width 159 height 17
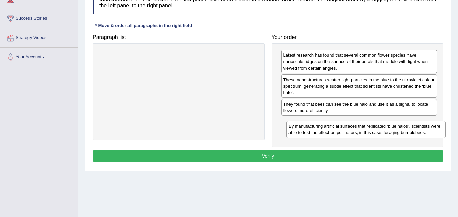
drag, startPoint x: 137, startPoint y: 59, endPoint x: 322, endPoint y: 129, distance: 198.7
click at [322, 129] on div "By manufacturing artificial surfaces that replicated ‘blue halos’, scientists w…" at bounding box center [365, 129] width 159 height 17
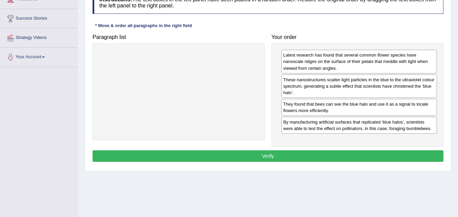
click at [183, 94] on div at bounding box center [179, 91] width 172 height 97
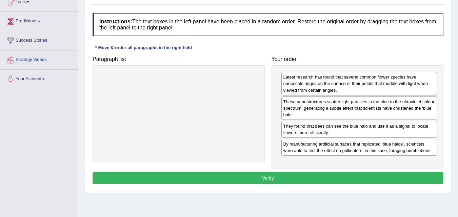
scroll to position [68, 0]
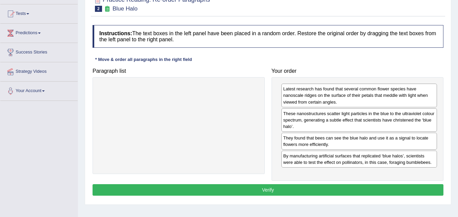
click at [169, 87] on div at bounding box center [179, 125] width 172 height 97
click at [272, 189] on button "Verify" at bounding box center [268, 190] width 351 height 12
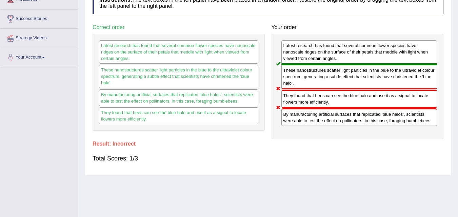
scroll to position [102, 0]
click at [328, 133] on div "Latest research has found that several common flower species have nanoscale rid…" at bounding box center [357, 86] width 172 height 105
drag, startPoint x: 121, startPoint y: 52, endPoint x: 132, endPoint y: 85, distance: 34.6
click at [132, 85] on div "Latest research has found that several common flower species have nanoscale rid…" at bounding box center [179, 82] width 172 height 97
click at [146, 97] on div "By manufacturing artificial surfaces that replicated ‘blue halos’, scientists w…" at bounding box center [178, 97] width 159 height 17
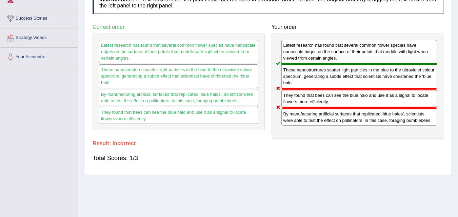
drag, startPoint x: 296, startPoint y: 76, endPoint x: 276, endPoint y: 85, distance: 22.1
click at [276, 85] on div "Latest research has found that several common flower species have nanoscale rid…" at bounding box center [357, 86] width 172 height 105
drag, startPoint x: 278, startPoint y: 88, endPoint x: 287, endPoint y: 94, distance: 10.5
click at [287, 94] on div "They found that bees can see the blue halo and use it as a signal to locate flo…" at bounding box center [359, 98] width 156 height 18
drag, startPoint x: 293, startPoint y: 75, endPoint x: 280, endPoint y: 80, distance: 14.3
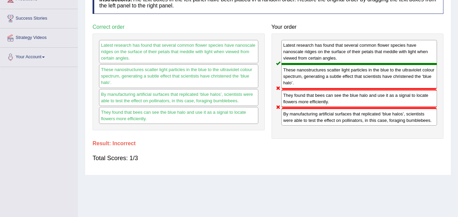
click at [280, 80] on div "Latest research has found that several common flower species have nanoscale rid…" at bounding box center [357, 86] width 172 height 105
drag, startPoint x: 296, startPoint y: 71, endPoint x: 285, endPoint y: 72, distance: 11.9
click at [297, 71] on div "These nanostructures scatter light particles in the blue to the ultraviolet col…" at bounding box center [359, 76] width 156 height 25
click at [301, 49] on div "Latest research has found that several common flower species have nanoscale rid…" at bounding box center [359, 52] width 156 height 24
click at [306, 52] on div "Latest research has found that several common flower species have nanoscale rid…" at bounding box center [359, 52] width 156 height 24
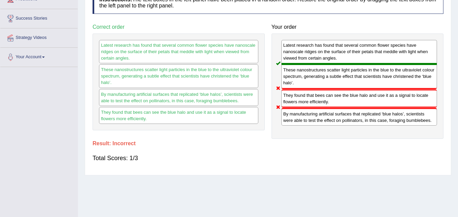
click at [301, 53] on div "Latest research has found that several common flower species have nanoscale rid…" at bounding box center [359, 52] width 156 height 24
click at [295, 52] on div "Latest research has found that several common flower species have nanoscale rid…" at bounding box center [359, 52] width 156 height 24
click at [295, 72] on div "These nanostructures scatter light particles in the blue to the ultraviolet col…" at bounding box center [359, 76] width 156 height 25
click at [219, 75] on div "These nanostructures scatter light particles in the blue to the ultraviolet col…" at bounding box center [178, 75] width 159 height 23
click at [297, 76] on div "These nanostructures scatter light particles in the blue to the ultraviolet col…" at bounding box center [359, 76] width 156 height 25
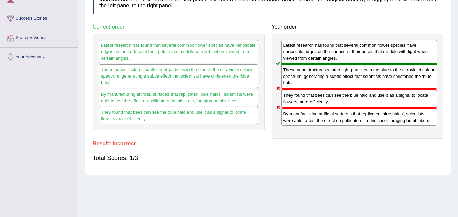
click at [301, 72] on div "These nanostructures scatter light particles in the blue to the ultraviolet col…" at bounding box center [359, 76] width 156 height 25
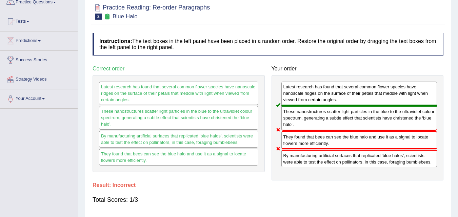
scroll to position [0, 0]
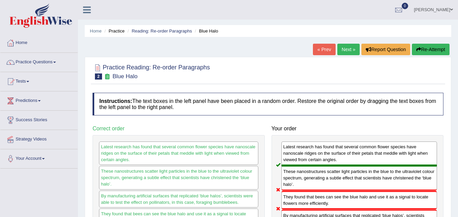
click at [58, 61] on link "Practice Questions" at bounding box center [38, 61] width 77 height 17
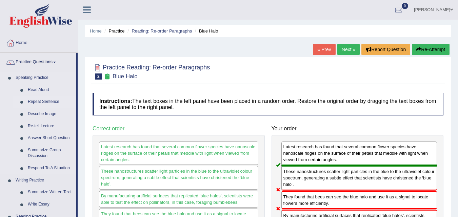
click at [44, 102] on link "Repeat Sentence" at bounding box center [50, 102] width 51 height 12
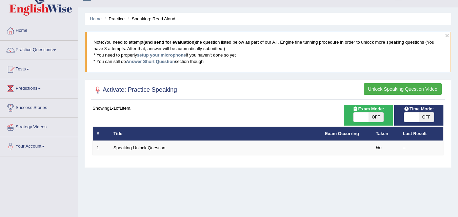
scroll to position [34, 0]
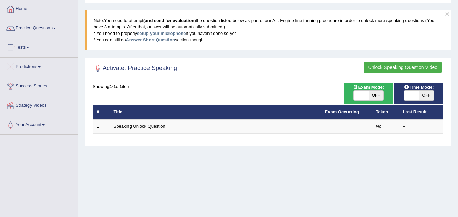
click at [423, 96] on span "OFF" at bounding box center [426, 95] width 15 height 9
checkbox input "true"
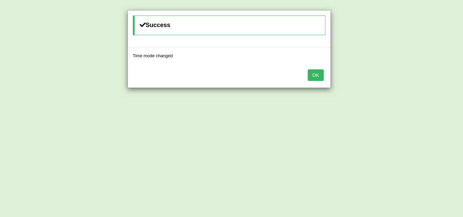
click at [314, 78] on button "OK" at bounding box center [316, 75] width 16 height 12
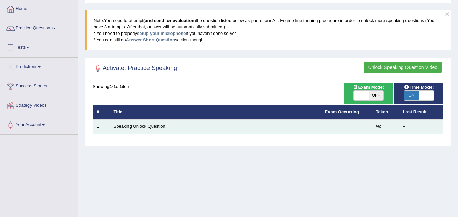
click at [151, 125] on link "Speaking Unlock Question" at bounding box center [140, 126] width 52 height 5
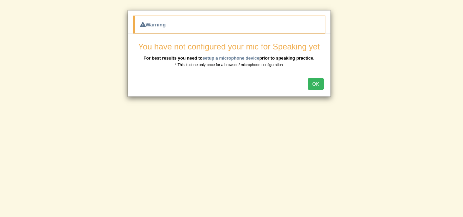
click at [315, 83] on button "OK" at bounding box center [316, 84] width 16 height 12
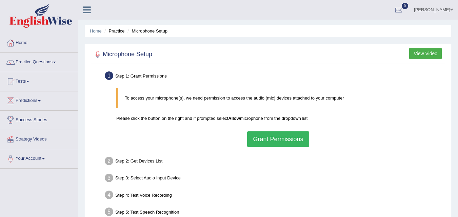
click at [277, 139] on button "Grant Permissions" at bounding box center [278, 139] width 62 height 16
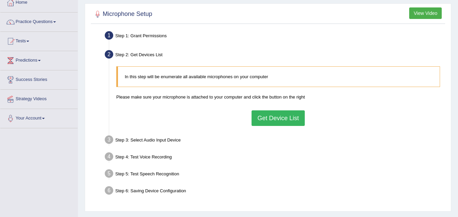
scroll to position [37, 0]
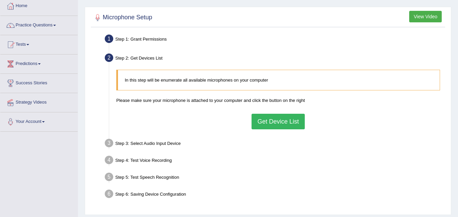
click at [261, 118] on button "Get Device List" at bounding box center [277, 122] width 53 height 16
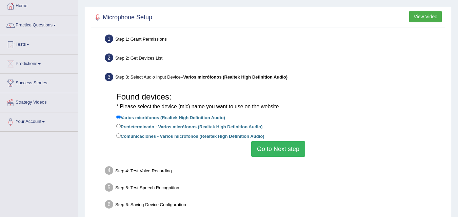
click at [266, 146] on button "Go to Next step" at bounding box center [278, 149] width 54 height 16
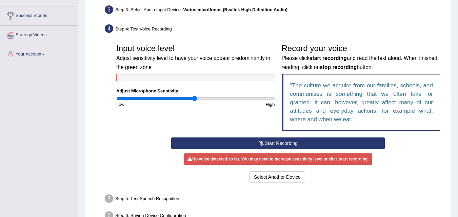
scroll to position [105, 0]
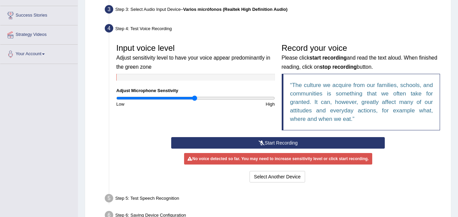
click at [261, 141] on icon at bounding box center [262, 143] width 6 height 5
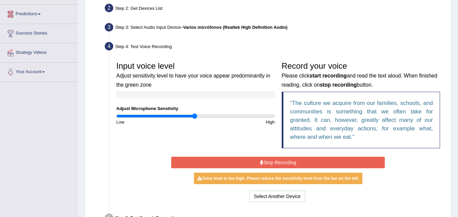
scroll to position [139, 0]
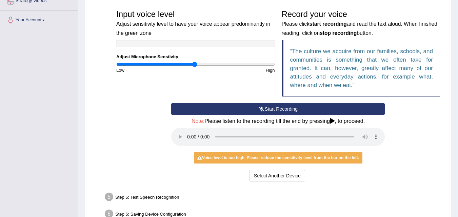
click at [254, 105] on button "Start Recording" at bounding box center [277, 109] width 213 height 12
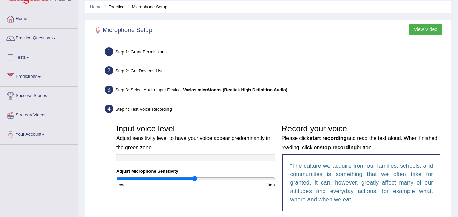
scroll to position [12, 0]
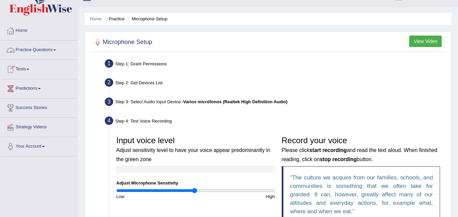
click at [31, 47] on link "Practice Questions" at bounding box center [38, 49] width 77 height 17
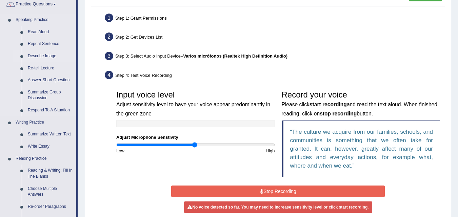
scroll to position [46, 0]
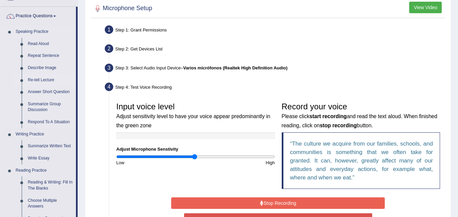
click at [46, 79] on link "Re-tell Lecture" at bounding box center [50, 80] width 51 height 12
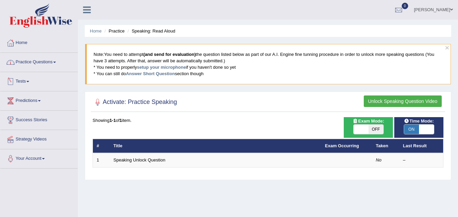
click at [32, 63] on link "Practice Questions" at bounding box center [38, 61] width 77 height 17
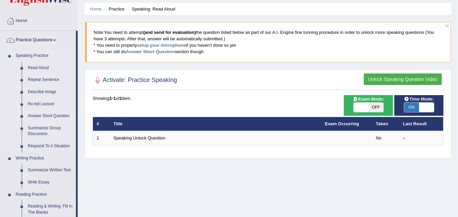
scroll to position [34, 0]
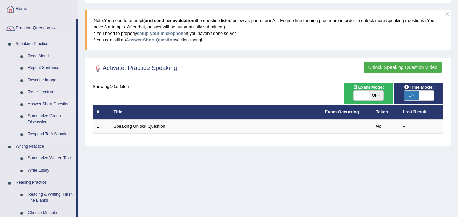
click at [35, 104] on link "Answer Short Question" at bounding box center [50, 104] width 51 height 12
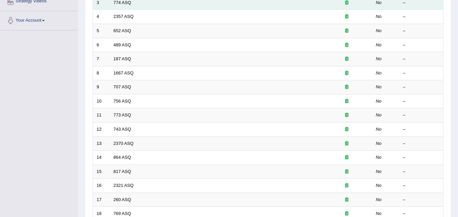
scroll to position [28, 0]
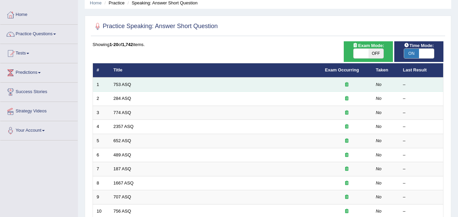
click at [126, 81] on td "753 ASQ" at bounding box center [215, 85] width 211 height 14
click at [126, 83] on link "753 ASQ" at bounding box center [123, 84] width 18 height 5
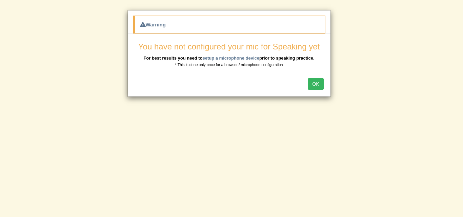
click at [313, 82] on button "OK" at bounding box center [316, 84] width 16 height 12
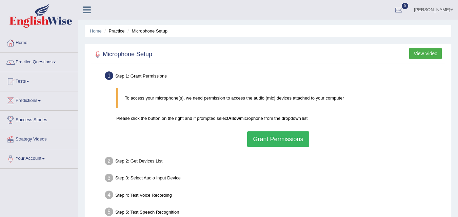
click at [264, 139] on button "Grant Permissions" at bounding box center [278, 139] width 62 height 16
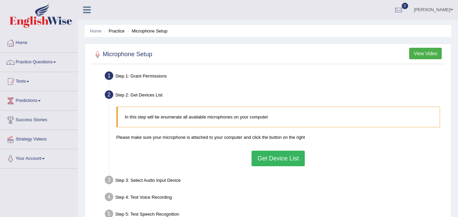
click at [261, 156] on button "Get Device List" at bounding box center [277, 159] width 53 height 16
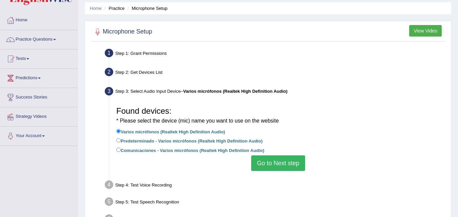
scroll to position [34, 0]
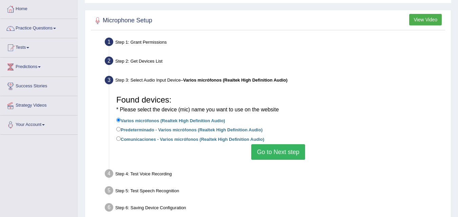
click at [160, 130] on label "Predeterminado - Varios micrófonos (Realtek High Definition Audio)" at bounding box center [189, 129] width 146 height 7
click at [121, 130] on input "Predeterminado - Varios micrófonos (Realtek High Definition Audio)" at bounding box center [118, 129] width 4 height 4
radio input "true"
click at [264, 147] on button "Go to Next step" at bounding box center [278, 152] width 54 height 16
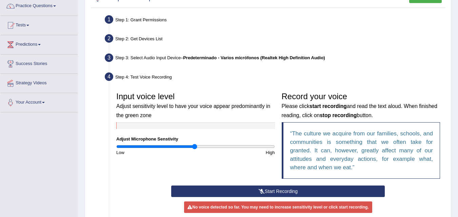
scroll to position [68, 0]
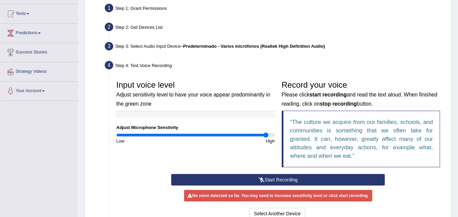
drag, startPoint x: 197, startPoint y: 137, endPoint x: 268, endPoint y: 143, distance: 71.8
click at [267, 138] on input "range" at bounding box center [195, 134] width 159 height 5
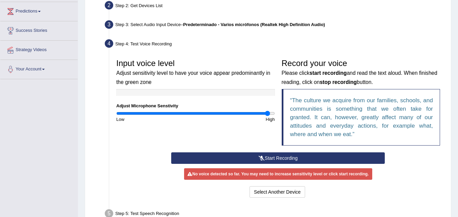
scroll to position [102, 0]
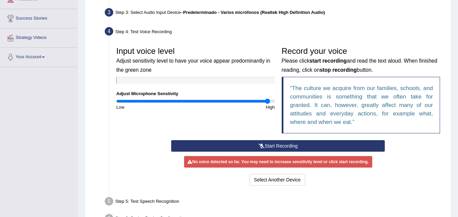
click at [264, 140] on button "Start Recording" at bounding box center [277, 146] width 213 height 12
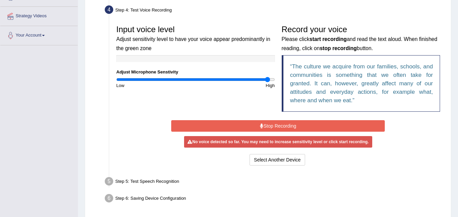
scroll to position [136, 0]
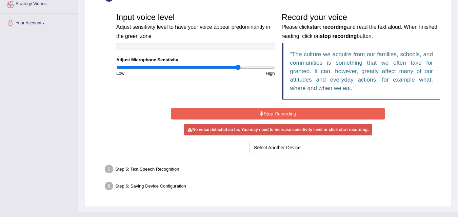
drag, startPoint x: 269, startPoint y: 68, endPoint x: 239, endPoint y: 68, distance: 30.5
type input "1.56"
click at [239, 68] on input "range" at bounding box center [195, 67] width 159 height 5
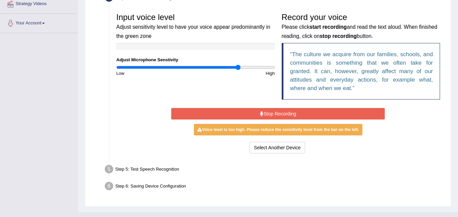
click at [268, 110] on button "Stop Recording" at bounding box center [277, 114] width 213 height 12
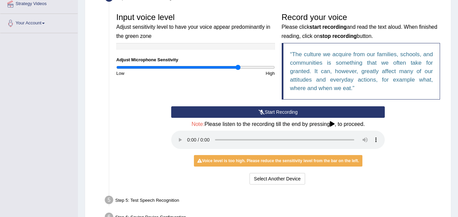
click at [333, 122] on icon at bounding box center [332, 123] width 5 height 5
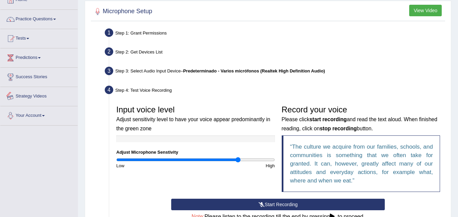
scroll to position [9, 0]
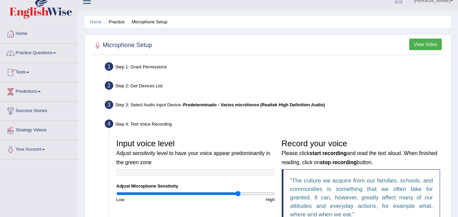
click at [29, 53] on link "Practice Questions" at bounding box center [38, 52] width 77 height 17
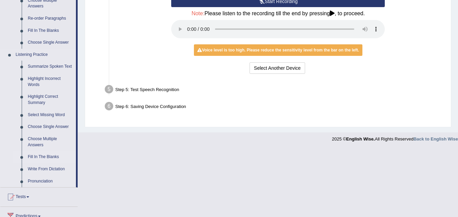
scroll to position [280, 0]
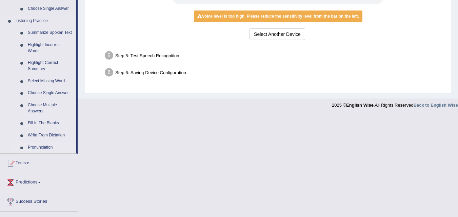
click at [41, 146] on link "Pronunciation" at bounding box center [50, 148] width 51 height 12
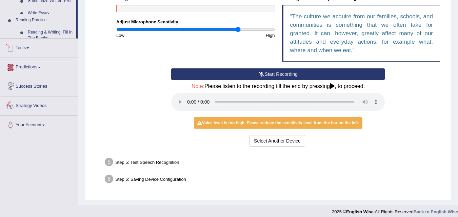
scroll to position [179, 0]
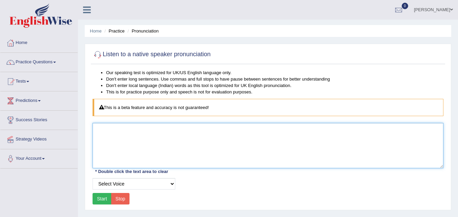
click at [114, 128] on textarea at bounding box center [268, 145] width 351 height 45
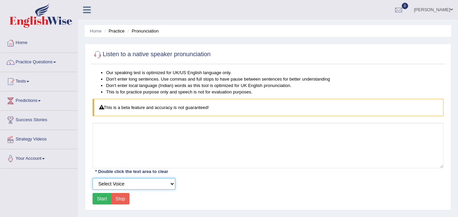
click at [131, 180] on select "Select Voice UK English Female UK English Male" at bounding box center [134, 184] width 83 height 12
select select "3"
click at [93, 178] on select "Select Voice UK English Female UK English Male" at bounding box center [134, 184] width 83 height 12
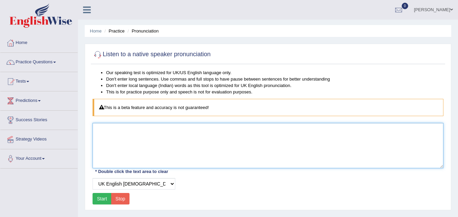
click at [136, 147] on textarea at bounding box center [268, 145] width 351 height 45
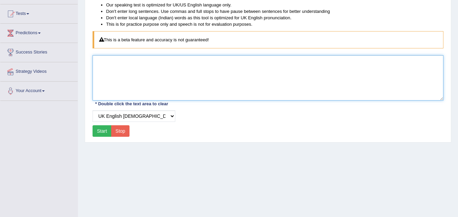
scroll to position [34, 0]
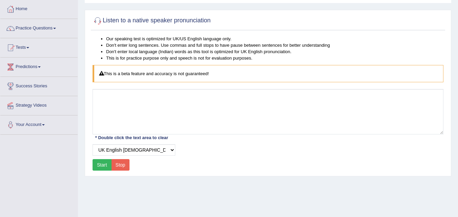
click at [96, 166] on button "Start" at bounding box center [102, 165] width 19 height 12
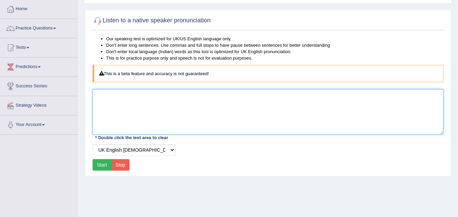
click at [115, 104] on textarea at bounding box center [268, 111] width 351 height 45
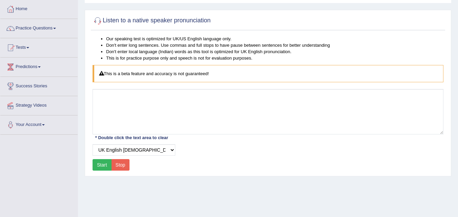
click at [102, 165] on button "Start" at bounding box center [102, 165] width 19 height 12
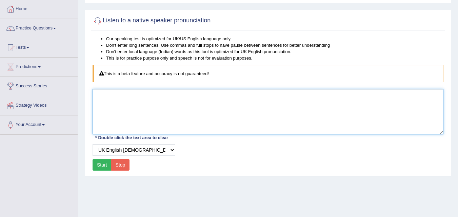
click at [110, 110] on textarea at bounding box center [268, 111] width 351 height 45
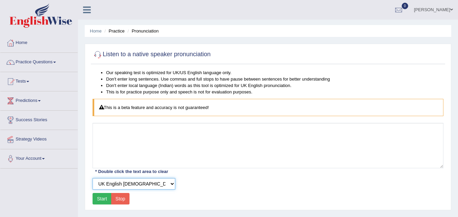
click at [125, 180] on select "Select Voice UK English Female UK English Male" at bounding box center [134, 184] width 83 height 12
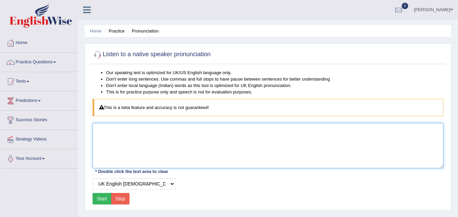
click at [123, 142] on textarea at bounding box center [268, 145] width 351 height 45
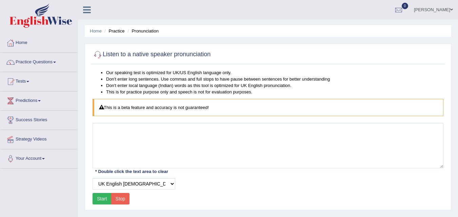
click at [136, 105] on div "This is a beta feature and accuracy is not guaranteed!" at bounding box center [268, 107] width 351 height 17
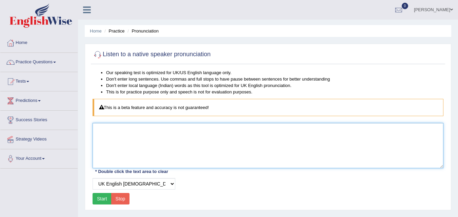
click at [127, 126] on textarea at bounding box center [268, 145] width 351 height 45
type textarea "SASAS"
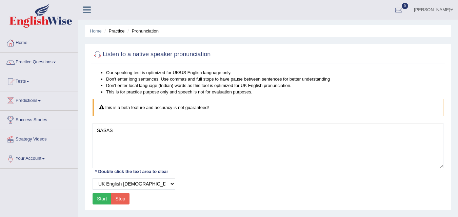
click at [110, 192] on div "Our speaking test is optimized for UK/US English language only. Don't enter lon…" at bounding box center [268, 137] width 354 height 137
click at [104, 194] on button "Start" at bounding box center [102, 199] width 19 height 12
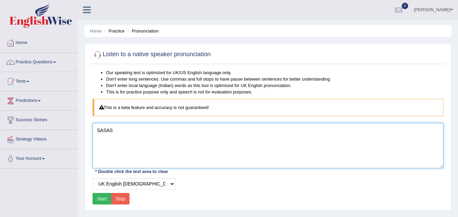
drag, startPoint x: 125, startPoint y: 131, endPoint x: 83, endPoint y: 137, distance: 42.5
click at [83, 137] on div "Home Practice Pronunciation Listen to a native speaker pronunciation Our speaki…" at bounding box center [268, 169] width 380 height 339
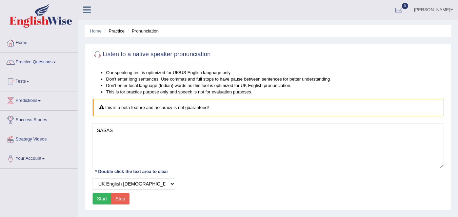
click at [143, 29] on li "Pronunciation" at bounding box center [142, 31] width 33 height 6
click at [35, 62] on link "Practice Questions" at bounding box center [38, 61] width 77 height 17
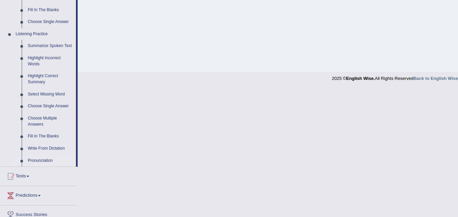
scroll to position [271, 0]
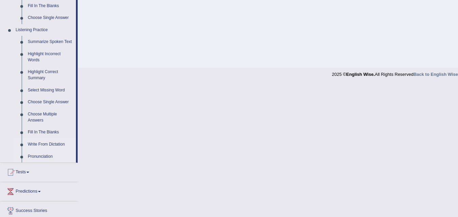
click at [37, 145] on link "Write From Dictation" at bounding box center [50, 145] width 51 height 12
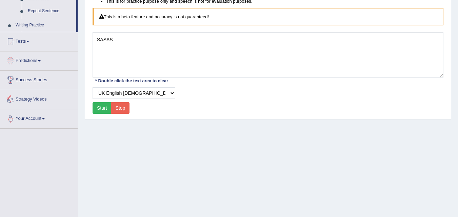
scroll to position [139, 0]
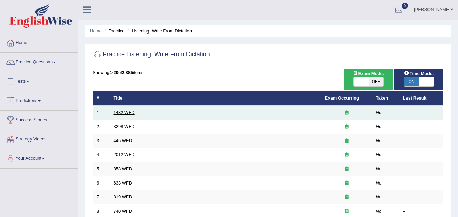
drag, startPoint x: 0, startPoint y: 0, endPoint x: 120, endPoint y: 112, distance: 164.4
click at [120, 112] on link "1432 WFD" at bounding box center [124, 112] width 21 height 5
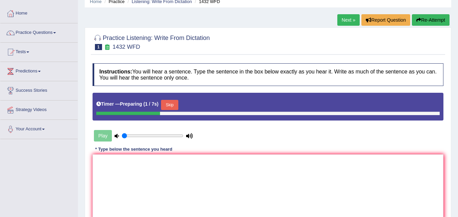
scroll to position [68, 0]
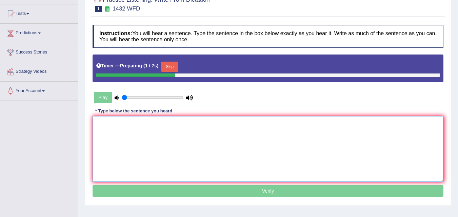
click at [132, 129] on textarea at bounding box center [268, 149] width 351 height 66
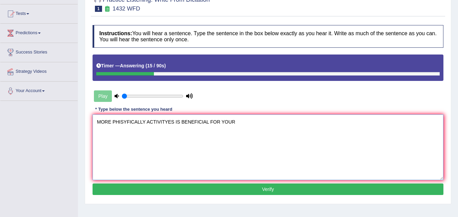
type textarea "MORE PHISYFICALLY ACTIVITYES IS BENEFICIAL FOR YOUR"
click at [106, 96] on div "Play" at bounding box center [144, 96] width 102 height 17
drag, startPoint x: 176, startPoint y: 72, endPoint x: 123, endPoint y: 75, distance: 53.3
click at [123, 75] on div at bounding box center [267, 73] width 343 height 3
drag, startPoint x: 142, startPoint y: 96, endPoint x: 128, endPoint y: 97, distance: 13.3
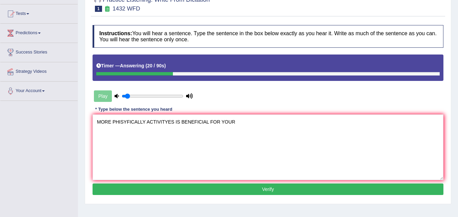
click at [128, 97] on input "range" at bounding box center [153, 96] width 62 height 5
drag, startPoint x: 128, startPoint y: 97, endPoint x: 138, endPoint y: 98, distance: 10.0
type input "0.3"
click at [138, 98] on input "range" at bounding box center [153, 96] width 62 height 5
click at [141, 124] on textarea "MORE PHISYFICALLY ACTIVITYES IS BENEFICIAL FOR YOUR" at bounding box center [268, 148] width 351 height 66
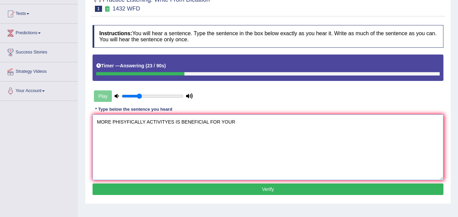
click at [145, 124] on textarea "MORE PHISYFICALLY ACTIVITYES IS BENEFICIAL FOR YOUR" at bounding box center [268, 148] width 351 height 66
type textarea "MORE PHYSICALL ACTIVITIES IS BENEFICIAL FOR YOUR HEALTH"
click at [246, 188] on button "Verify" at bounding box center [268, 190] width 351 height 12
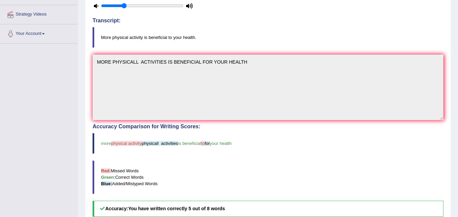
scroll to position [136, 0]
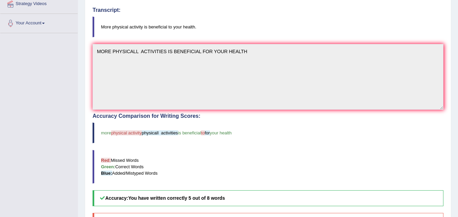
click at [173, 172] on blockquote "Red: Missed Words Green: Correct Words Blue: Added/Mistyped Words" at bounding box center [268, 167] width 351 height 34
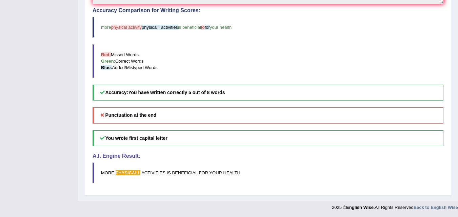
scroll to position [242, 0]
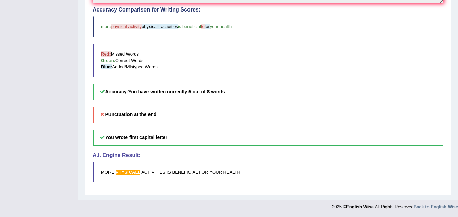
click at [142, 179] on blockquote "MORE PHYSICALL ACTIVITIES IS BENEFICIAL FOR YOUR HEALTH" at bounding box center [268, 172] width 351 height 21
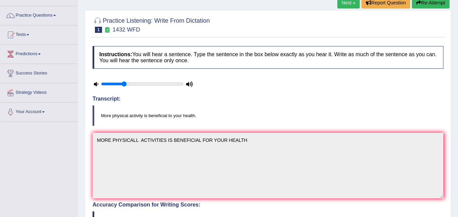
scroll to position [0, 0]
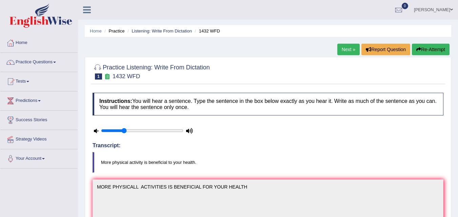
click at [345, 49] on link "Next »" at bounding box center [348, 50] width 22 height 12
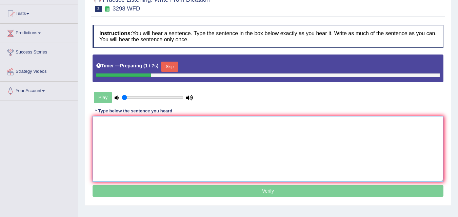
click at [125, 139] on textarea at bounding box center [268, 149] width 351 height 66
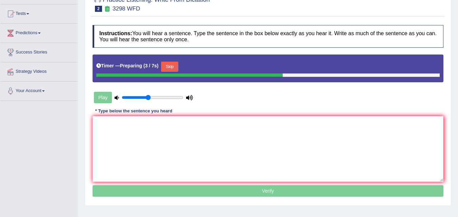
drag, startPoint x: 138, startPoint y: 97, endPoint x: 148, endPoint y: 103, distance: 11.7
type input "0.45"
click at [148, 100] on input "range" at bounding box center [153, 97] width 62 height 5
click at [128, 124] on textarea at bounding box center [268, 149] width 351 height 66
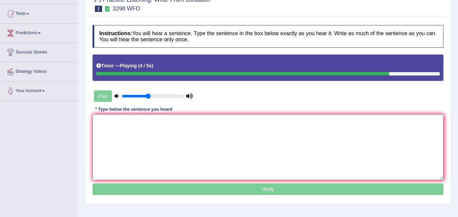
click at [126, 124] on textarea at bounding box center [268, 148] width 351 height 66
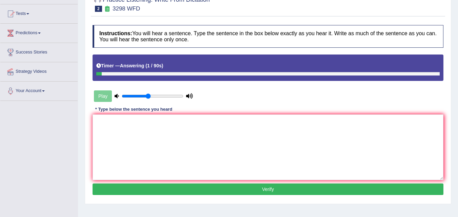
click at [99, 98] on div "Play" at bounding box center [144, 96] width 102 height 17
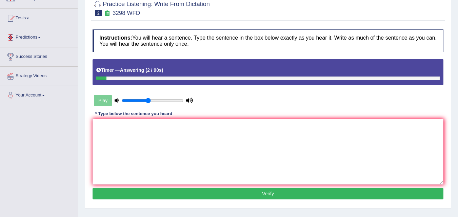
scroll to position [34, 0]
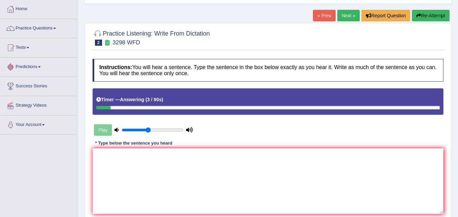
click at [101, 42] on span "2" at bounding box center [98, 43] width 7 height 6
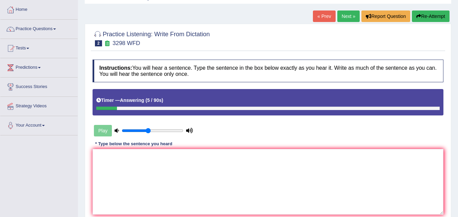
scroll to position [0, 0]
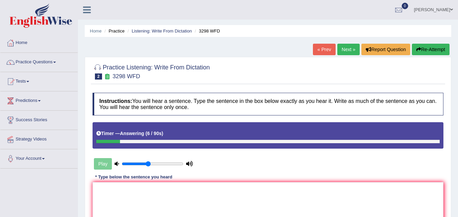
click at [342, 48] on link "Next »" at bounding box center [348, 50] width 22 height 12
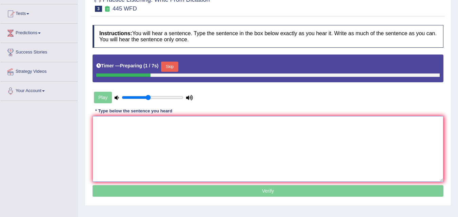
click at [181, 128] on textarea at bounding box center [268, 149] width 351 height 66
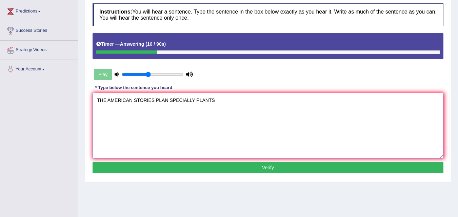
scroll to position [102, 0]
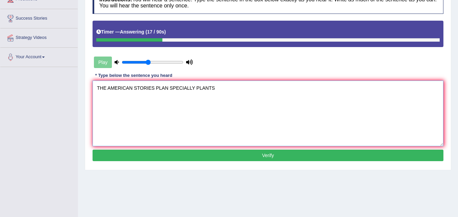
type textarea "THE AMERICAN STORIES PLAN SPECIALLY PLANTS"
click at [249, 156] on button "Verify" at bounding box center [268, 156] width 351 height 12
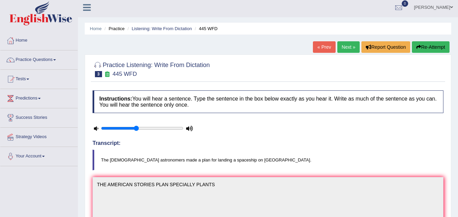
scroll to position [0, 0]
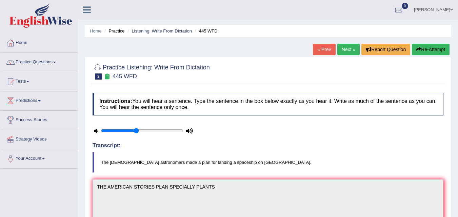
click at [433, 49] on button "Re-Attempt" at bounding box center [431, 50] width 38 height 12
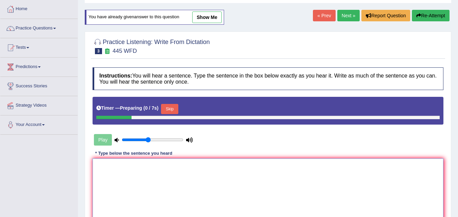
click at [173, 165] on textarea at bounding box center [268, 192] width 351 height 66
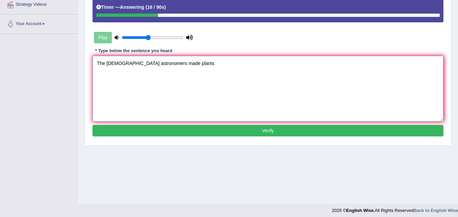
scroll to position [136, 0]
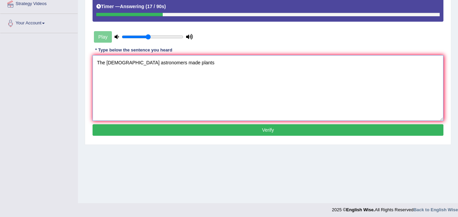
type textarea "The [DEMOGRAPHIC_DATA] astronomers made plants"
click at [222, 127] on button "Verify" at bounding box center [268, 130] width 351 height 12
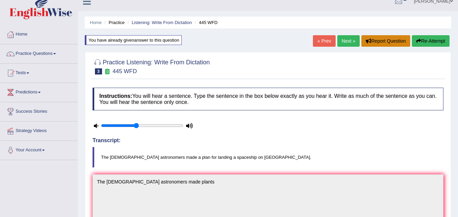
scroll to position [8, 0]
click at [343, 41] on link "Next »" at bounding box center [348, 42] width 22 height 12
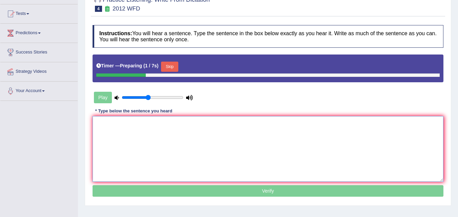
click at [210, 130] on textarea at bounding box center [268, 149] width 351 height 66
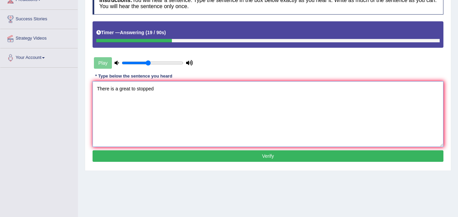
scroll to position [136, 0]
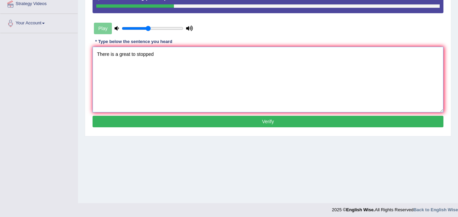
type textarea "There is a great to stopped"
click at [259, 124] on button "Verify" at bounding box center [268, 122] width 351 height 12
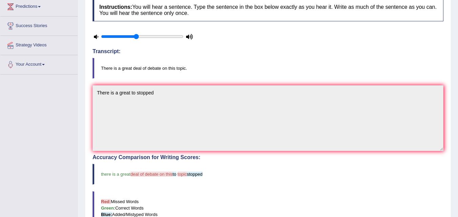
scroll to position [39, 0]
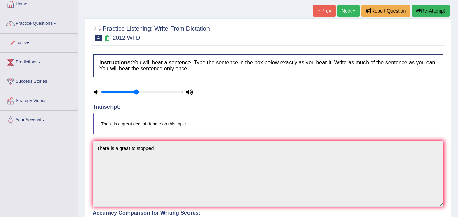
click at [342, 10] on link "Next »" at bounding box center [348, 11] width 22 height 12
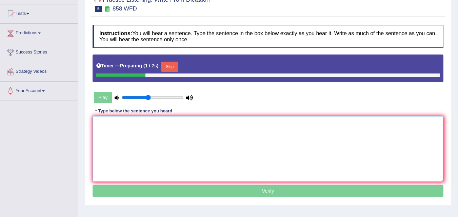
click at [181, 129] on textarea at bounding box center [268, 149] width 351 height 66
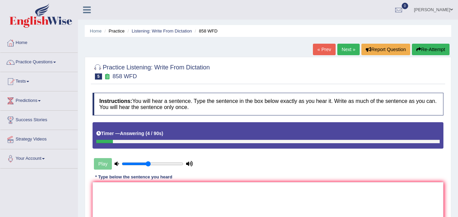
click at [429, 48] on button "Re-Attempt" at bounding box center [431, 50] width 38 height 12
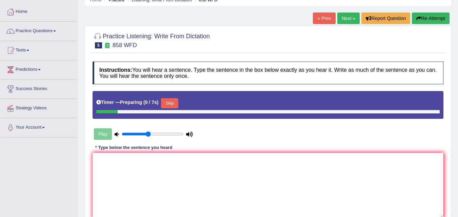
scroll to position [68, 0]
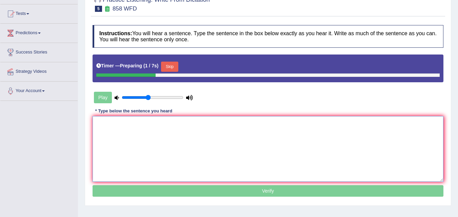
click at [211, 134] on textarea at bounding box center [268, 149] width 351 height 66
click at [169, 65] on button "Skip" at bounding box center [169, 67] width 17 height 10
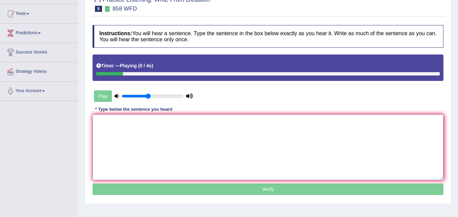
click at [184, 120] on textarea at bounding box center [268, 148] width 351 height 66
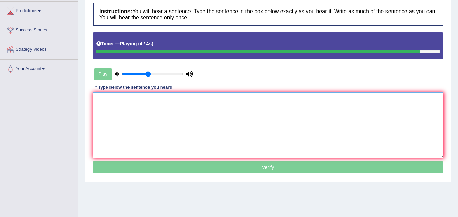
scroll to position [0, 0]
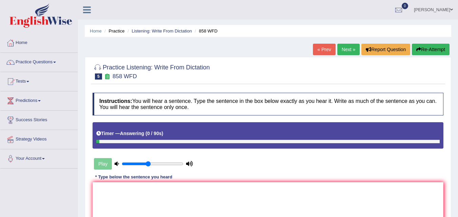
click at [347, 49] on link "Next »" at bounding box center [348, 50] width 22 height 12
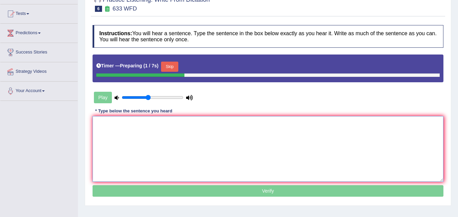
click at [193, 122] on textarea at bounding box center [268, 149] width 351 height 66
drag, startPoint x: 157, startPoint y: 101, endPoint x: 188, endPoint y: 110, distance: 31.8
type input "1"
click at [183, 100] on input "range" at bounding box center [153, 97] width 62 height 5
drag, startPoint x: 188, startPoint y: 113, endPoint x: 187, endPoint y: 117, distance: 4.4
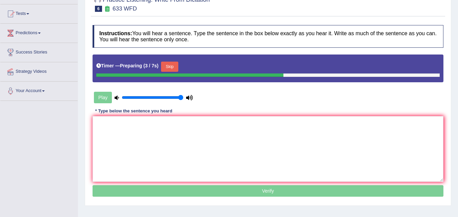
click at [188, 114] on div "Instructions: You will hear a sentence. Type the sentence in the box below exac…" at bounding box center [268, 112] width 354 height 181
click at [187, 120] on textarea at bounding box center [268, 149] width 351 height 66
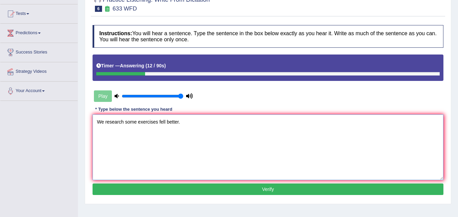
type textarea "We research some exercises fell better."
click at [240, 185] on button "Verify" at bounding box center [268, 190] width 351 height 12
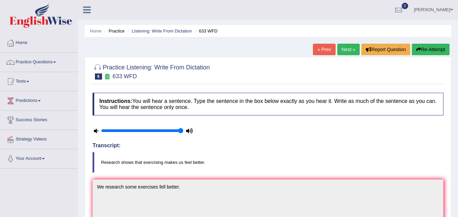
click at [429, 50] on button "Re-Attempt" at bounding box center [431, 50] width 38 height 12
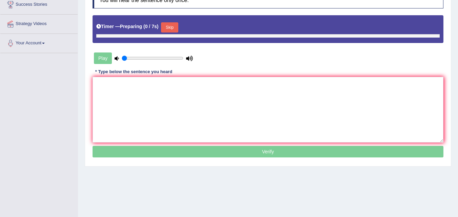
type input "1"
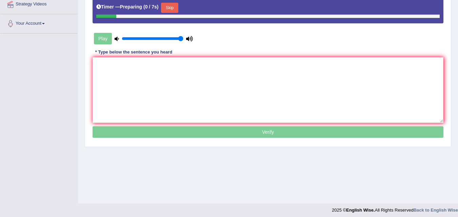
click at [173, 8] on button "Skip" at bounding box center [169, 8] width 17 height 10
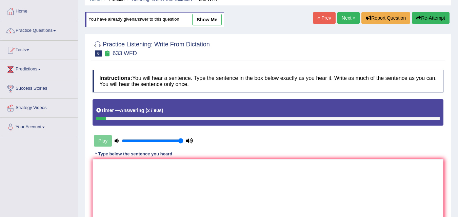
scroll to position [0, 0]
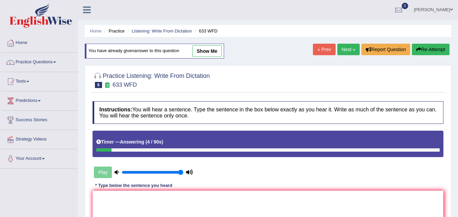
click at [345, 48] on link "Next »" at bounding box center [348, 50] width 22 height 12
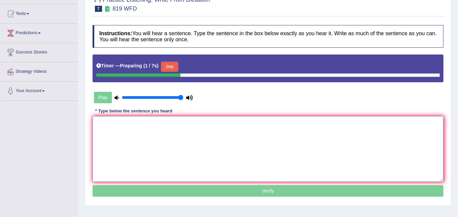
click at [173, 130] on textarea at bounding box center [268, 149] width 351 height 66
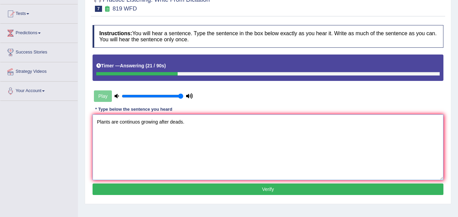
type textarea "Plants are continuos growing after deads."
click at [240, 188] on button "Verify" at bounding box center [268, 190] width 351 height 12
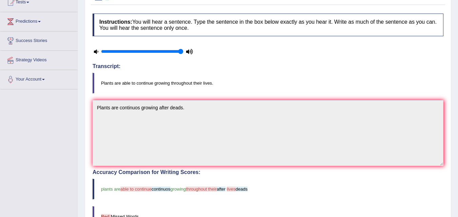
scroll to position [34, 0]
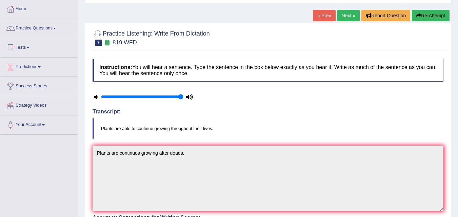
click at [342, 12] on link "Next »" at bounding box center [348, 16] width 22 height 12
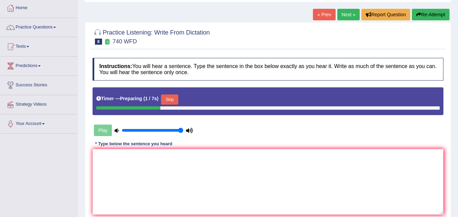
scroll to position [68, 0]
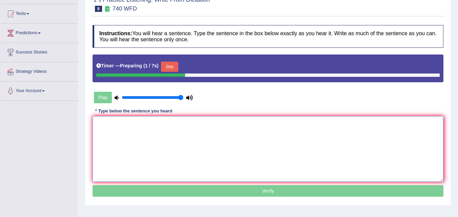
click at [205, 124] on textarea at bounding box center [268, 149] width 351 height 66
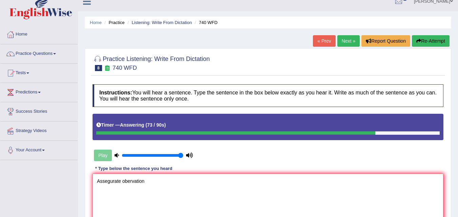
scroll to position [0, 0]
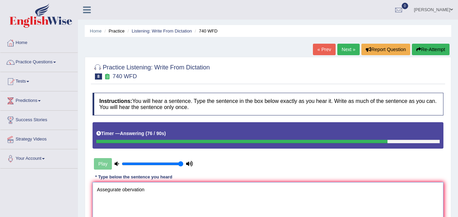
type textarea "Assegurate obervation"
click at [351, 47] on link "Next »" at bounding box center [348, 50] width 22 height 12
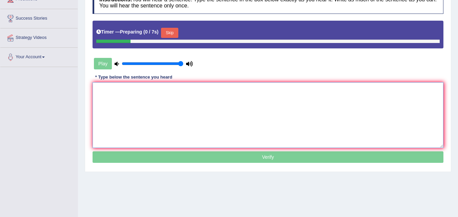
click at [237, 89] on textarea at bounding box center [268, 115] width 351 height 66
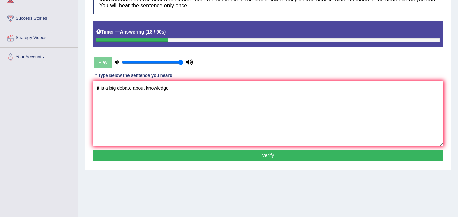
click at [100, 85] on textarea "it is a big debate about knowledge" at bounding box center [268, 114] width 351 height 66
type textarea "It is a big debate about knowledge."
click at [236, 153] on button "Verify" at bounding box center [268, 156] width 351 height 12
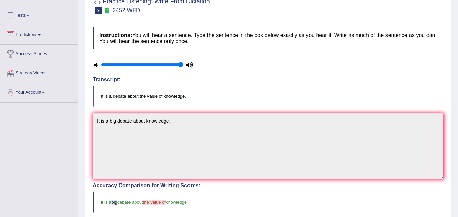
scroll to position [34, 0]
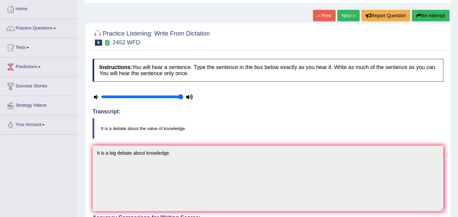
click at [343, 16] on link "Next »" at bounding box center [348, 16] width 22 height 12
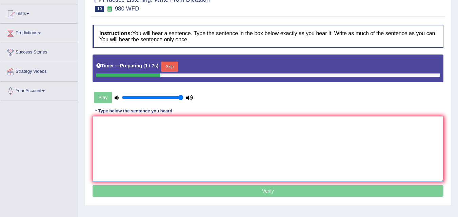
click at [145, 137] on textarea at bounding box center [268, 149] width 351 height 66
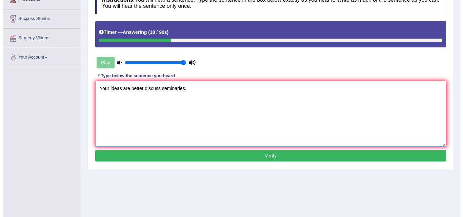
scroll to position [102, 0]
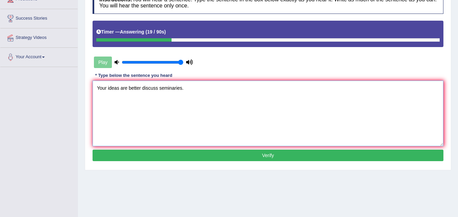
type textarea "Your ideas are better discuss seminaries."
click at [226, 155] on button "Verify" at bounding box center [268, 156] width 351 height 12
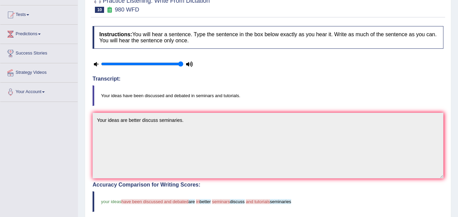
scroll to position [6, 0]
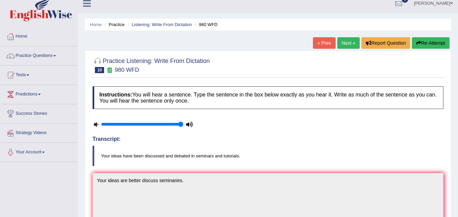
click at [354, 40] on link "Next »" at bounding box center [348, 43] width 22 height 12
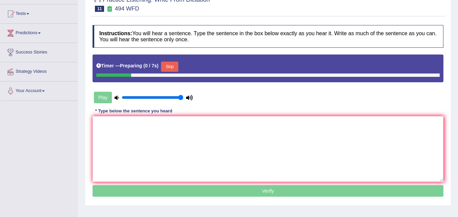
scroll to position [68, 0]
click at [195, 127] on textarea at bounding box center [268, 149] width 351 height 66
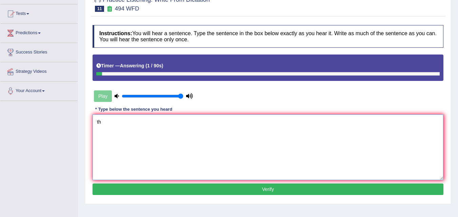
type textarea "t"
type textarea "T"
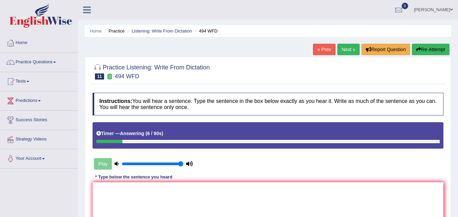
click at [417, 46] on button "Re-Attempt" at bounding box center [431, 50] width 38 height 12
click at [417, 50] on icon "button" at bounding box center [418, 49] width 5 height 5
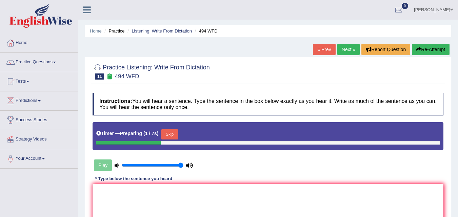
click at [173, 128] on div "Timer — Preparing ( 1 / 7s ) Skip" at bounding box center [267, 135] width 343 height 14
click at [173, 134] on button "Skip" at bounding box center [169, 134] width 17 height 10
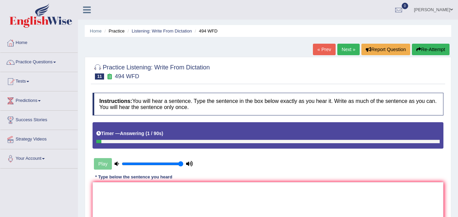
click at [349, 44] on link "Next »" at bounding box center [348, 50] width 22 height 12
click at [345, 49] on link "Next »" at bounding box center [348, 50] width 22 height 12
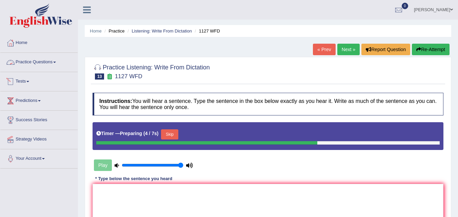
click at [33, 60] on link "Practice Questions" at bounding box center [38, 61] width 77 height 17
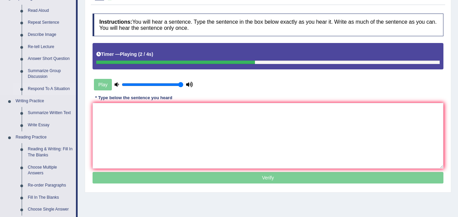
scroll to position [169, 0]
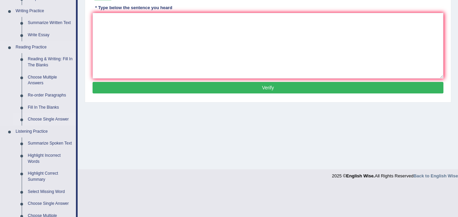
click at [46, 118] on link "Choose Single Answer" at bounding box center [50, 120] width 51 height 12
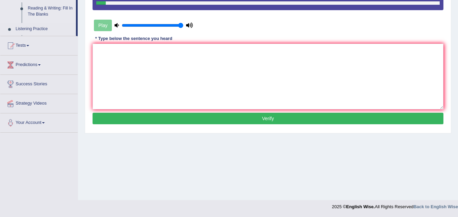
scroll to position [139, 0]
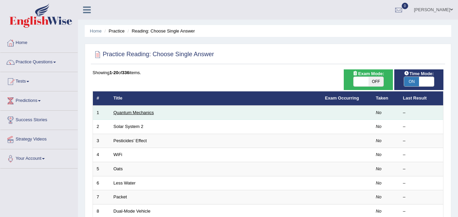
click at [148, 112] on link "Quantum Mechanics" at bounding box center [134, 112] width 40 height 5
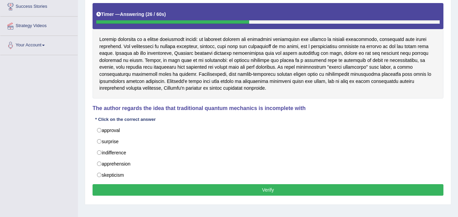
scroll to position [102, 0]
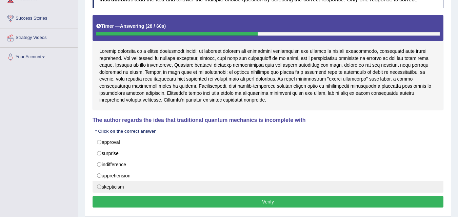
click at [137, 182] on label "skepticism" at bounding box center [268, 187] width 351 height 12
radio input "true"
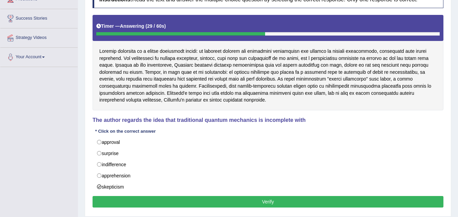
click at [235, 203] on button "Verify" at bounding box center [268, 202] width 351 height 12
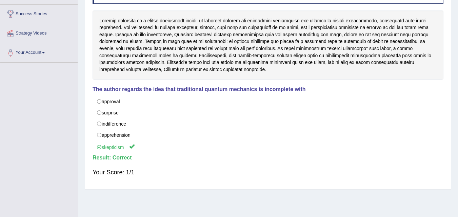
scroll to position [37, 0]
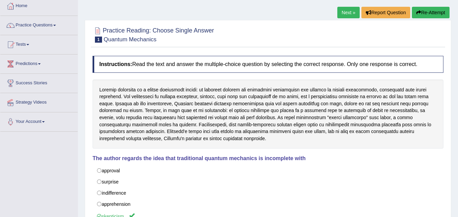
click at [350, 11] on link "Next »" at bounding box center [348, 13] width 22 height 12
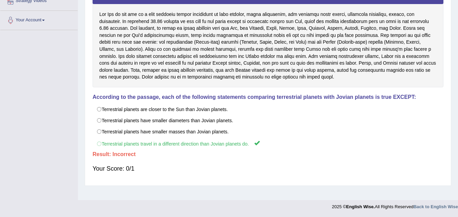
scroll to position [37, 0]
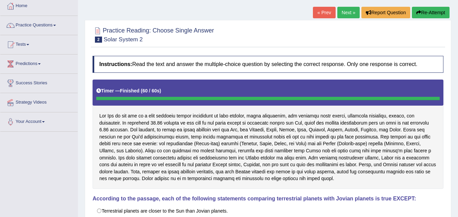
click at [349, 10] on link "Next »" at bounding box center [348, 13] width 22 height 12
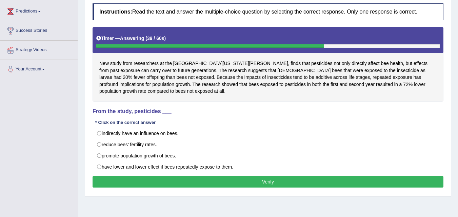
scroll to position [102, 0]
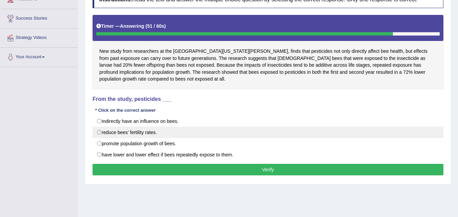
click at [159, 132] on label "reduce bees’ fertility rates." at bounding box center [268, 133] width 351 height 12
radio input "true"
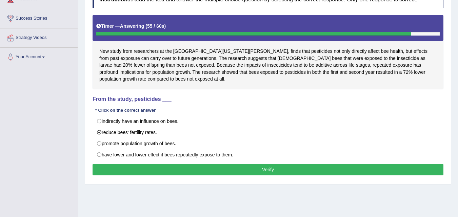
click at [282, 168] on button "Verify" at bounding box center [268, 170] width 351 height 12
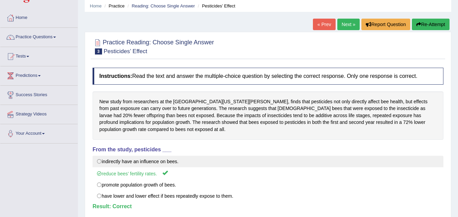
scroll to position [0, 0]
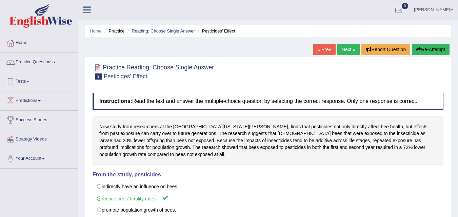
click at [347, 45] on link "Next »" at bounding box center [348, 50] width 22 height 12
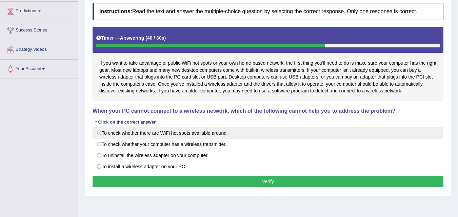
scroll to position [102, 0]
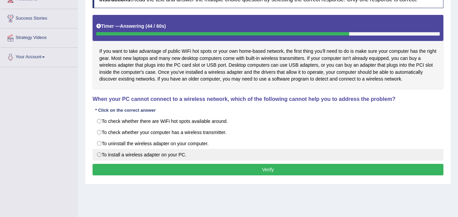
click at [146, 155] on label "To install a wireless adapter on your PC." at bounding box center [268, 155] width 351 height 12
radio input "true"
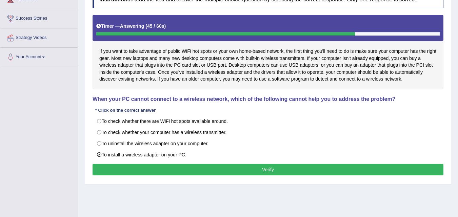
click at [236, 169] on button "Verify" at bounding box center [268, 170] width 351 height 12
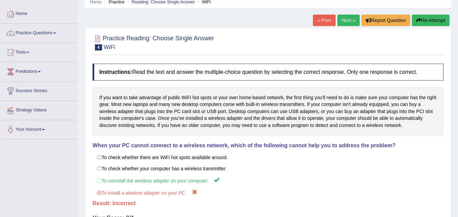
scroll to position [0, 0]
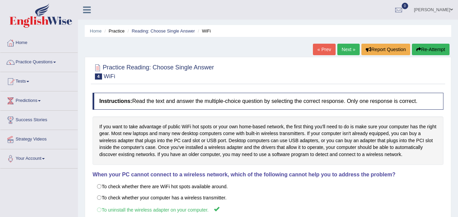
click at [344, 48] on link "Next »" at bounding box center [348, 50] width 22 height 12
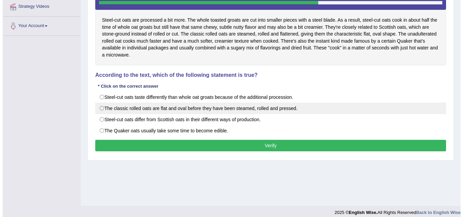
scroll to position [136, 0]
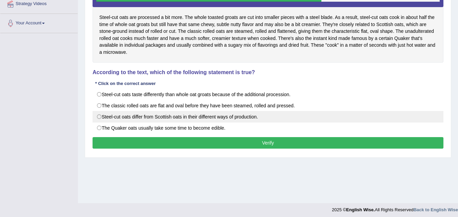
click at [128, 116] on label "Steel-cut oats differ from Scottish oats in their different ways of production." at bounding box center [268, 117] width 351 height 12
radio input "true"
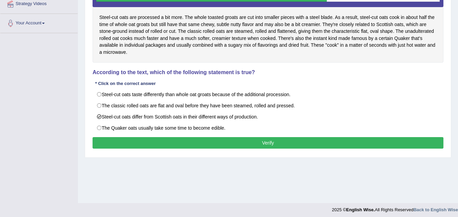
click at [196, 136] on div "Instructions: Read the text and answer the multiple-choice question by selectin…" at bounding box center [268, 54] width 354 height 200
click at [196, 144] on button "Verify" at bounding box center [268, 143] width 351 height 12
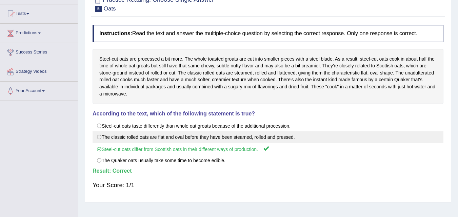
scroll to position [0, 0]
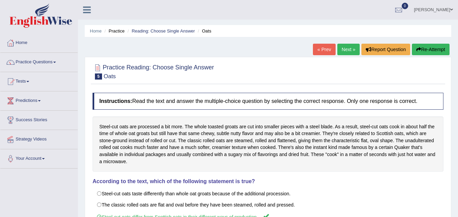
click at [347, 48] on link "Next »" at bounding box center [348, 50] width 22 height 12
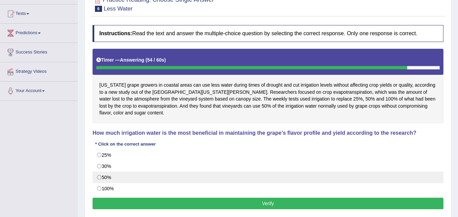
click at [135, 180] on label "50%" at bounding box center [268, 178] width 351 height 12
radio input "true"
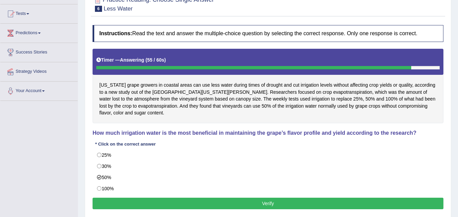
click at [160, 208] on button "Verify" at bounding box center [268, 204] width 351 height 12
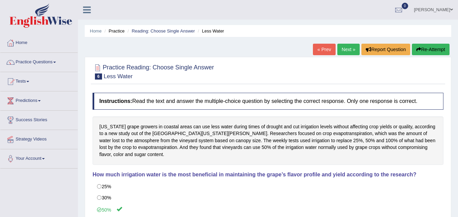
click at [348, 48] on link "Next »" at bounding box center [348, 50] width 22 height 12
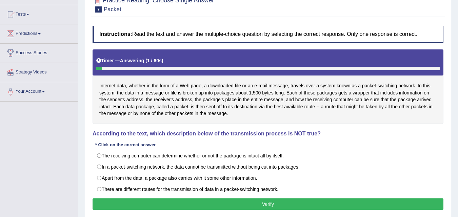
scroll to position [68, 0]
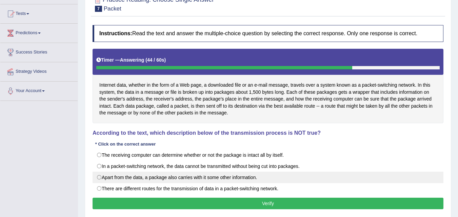
click at [229, 177] on label "Apart from the data, a package also carries with it some other information." at bounding box center [268, 178] width 351 height 12
radio input "true"
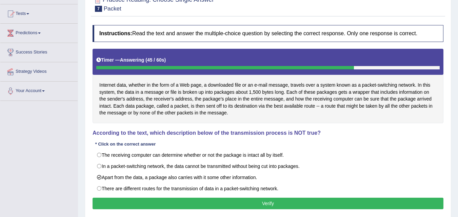
click at [239, 201] on button "Verify" at bounding box center [268, 204] width 351 height 12
